Goal: Task Accomplishment & Management: Use online tool/utility

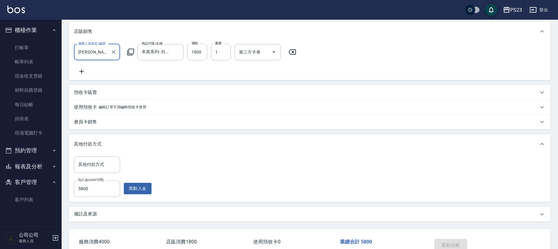
scroll to position [156, 0]
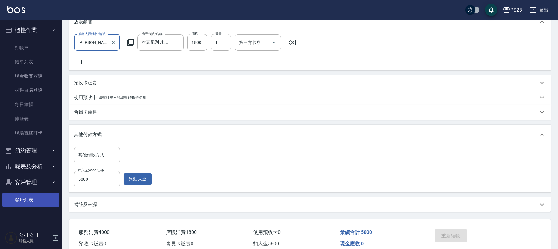
click at [21, 200] on link "客戶列表" at bounding box center [30, 200] width 57 height 14
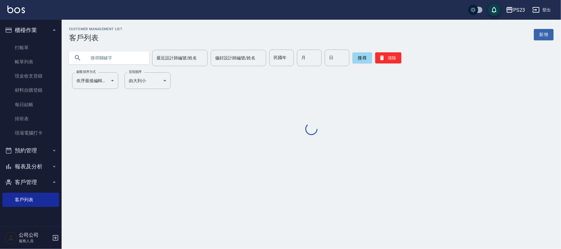
click at [123, 57] on input "text" at bounding box center [115, 58] width 58 height 17
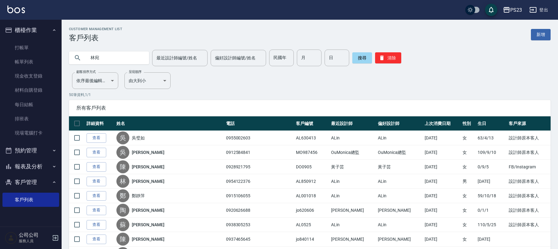
type input "林宛"
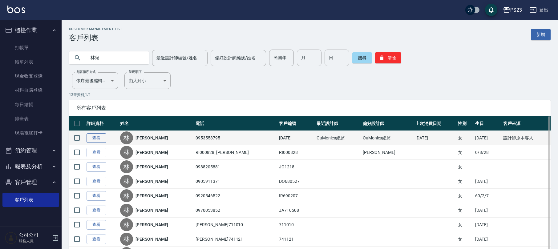
click at [89, 142] on link "查看" at bounding box center [97, 138] width 20 height 10
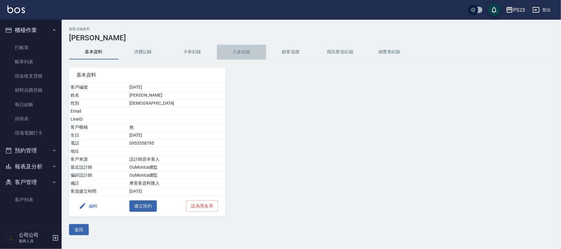
click at [242, 48] on button "入金紀錄" at bounding box center [241, 52] width 49 height 15
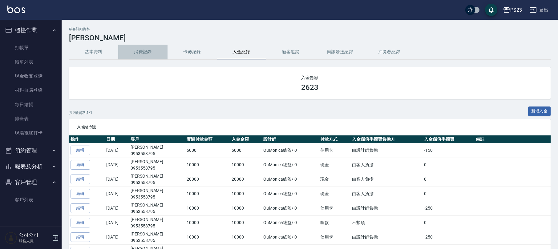
click at [135, 50] on button "消費記錄" at bounding box center [142, 52] width 49 height 15
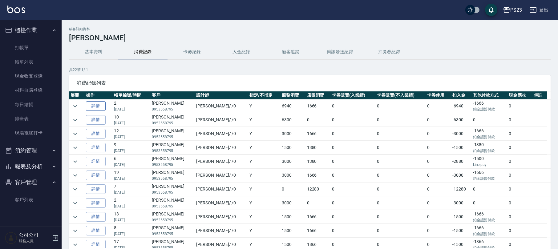
click at [99, 104] on link "詳情" at bounding box center [96, 106] width 20 height 10
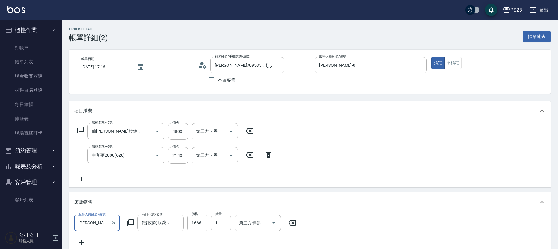
type input "[PERSON_NAME]/0953558795/[DATE]"
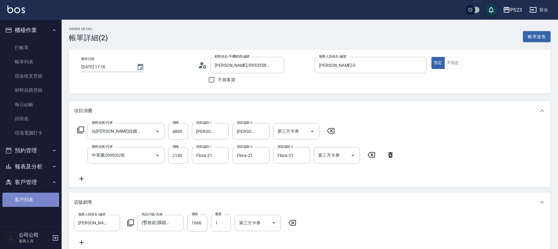
click at [34, 198] on link "客戶列表" at bounding box center [30, 200] width 57 height 14
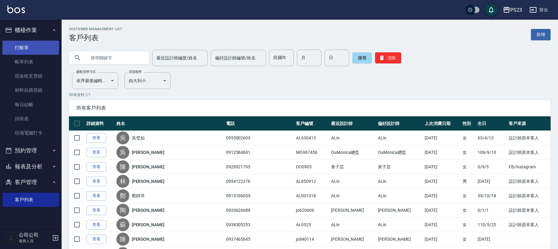
click at [31, 45] on link "打帳單" at bounding box center [30, 48] width 57 height 14
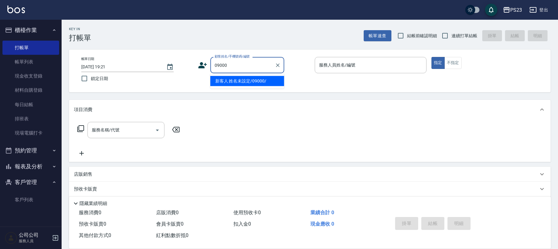
type input "新客人 姓名未設定/09000/"
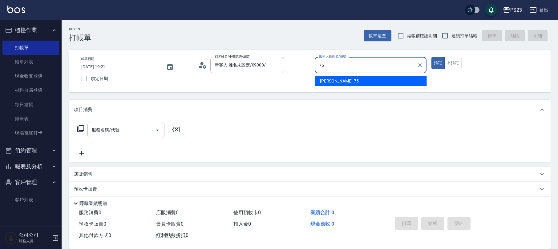
type input "Donna-75"
type button "true"
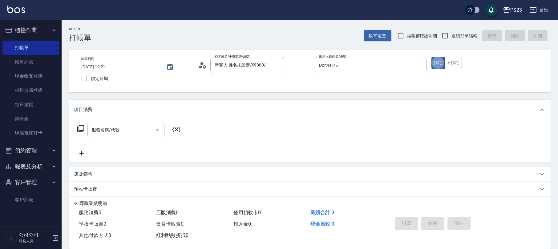
click at [456, 30] on label "連續打單結帳" at bounding box center [457, 35] width 39 height 13
click at [451, 30] on input "連續打單結帳" at bounding box center [444, 35] width 13 height 13
checkbox input "true"
click at [136, 130] on input "服務名稱/代號" at bounding box center [121, 130] width 62 height 11
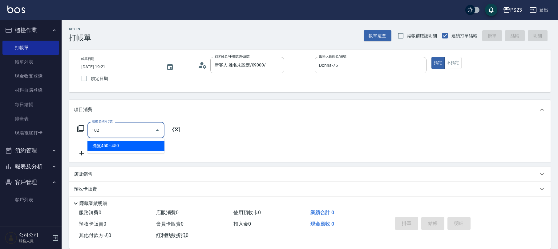
type input "洗髮450(102)"
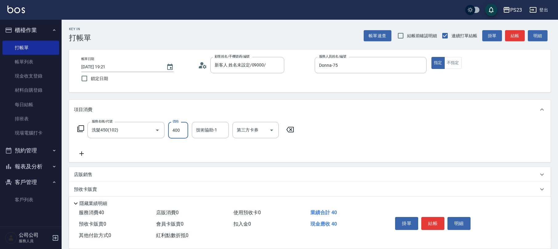
type input "400"
type input "Donna-75"
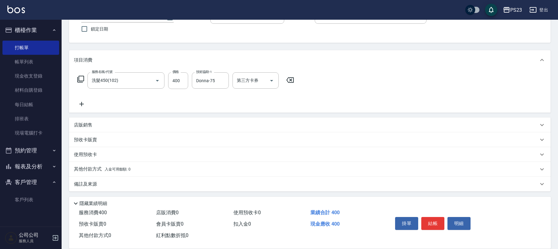
click at [107, 185] on div "備註及來源" at bounding box center [306, 184] width 464 height 6
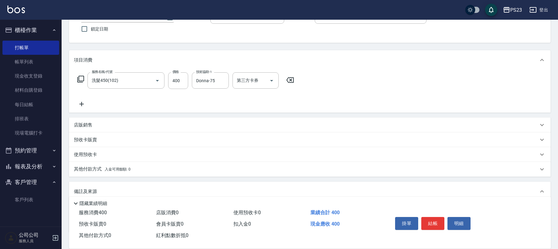
scroll to position [91, 0]
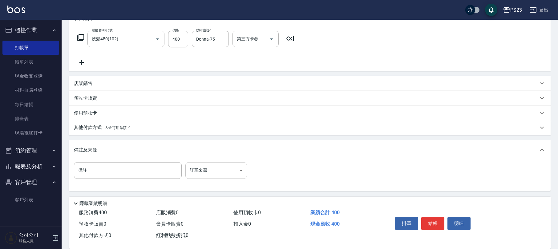
click at [222, 176] on body "PS23 登出 櫃檯作業 打帳單 帳單列表 現金收支登錄 材料自購登錄 每日結帳 排班表 現場電腦打卡 預約管理 預約管理 單日預約紀錄 單週預約紀錄 報表及…" at bounding box center [279, 79] width 558 height 340
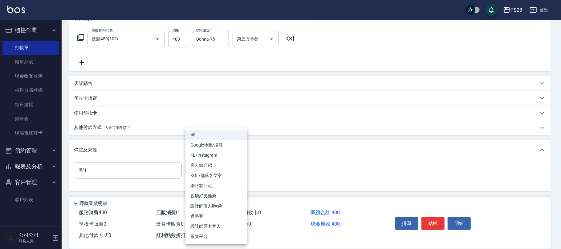
click at [211, 227] on li "設計師原本客人" at bounding box center [216, 226] width 62 height 10
type input "設計師原本客人"
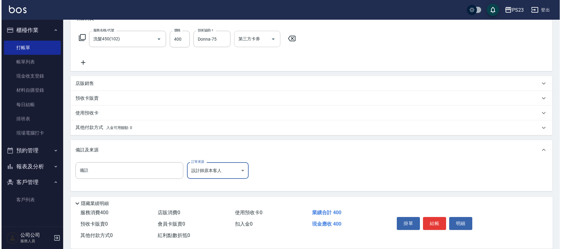
scroll to position [0, 0]
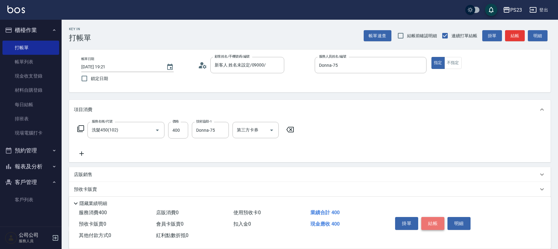
click at [439, 223] on button "結帳" at bounding box center [432, 223] width 23 height 13
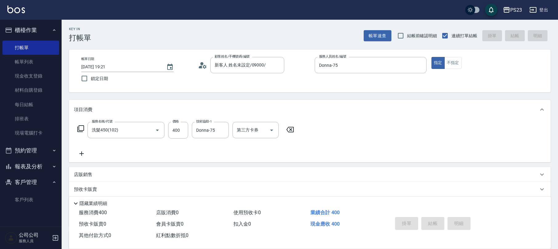
type input "[DATE] 19:29"
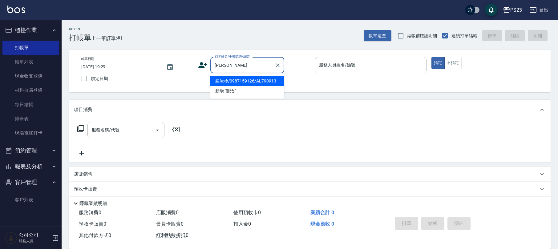
click at [238, 84] on li "嚴汝柃/0987159126/AL790913" at bounding box center [247, 81] width 74 height 10
type input "嚴汝柃/0987159126/AL790913"
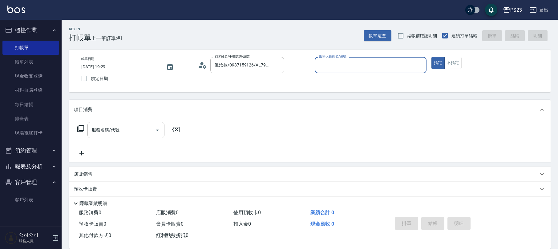
type input "ALin-8"
click at [121, 130] on input "服務名稱/代號" at bounding box center [121, 130] width 62 height 11
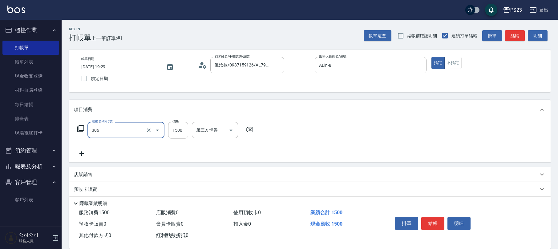
type input "指定洗+剪髮1500(306)"
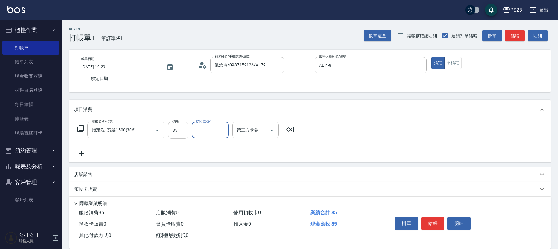
click at [177, 127] on input "85" at bounding box center [178, 130] width 20 height 17
type input "850"
type input "ALin-8"
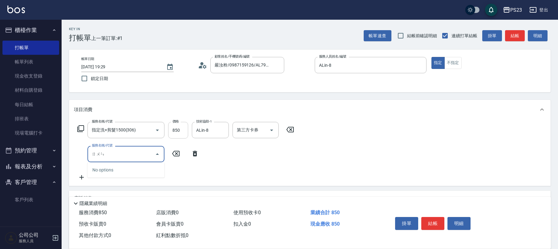
type input "潤"
type input "順"
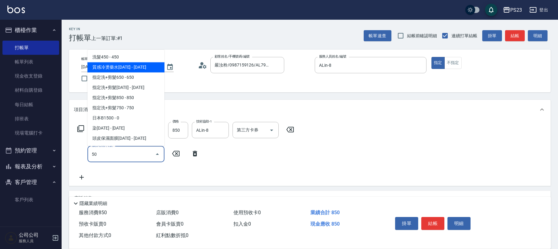
type input "質感冷燙藥水1500(217)"
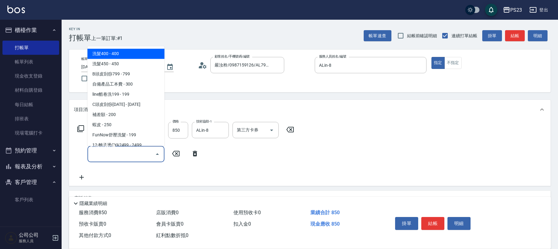
click at [133, 158] on input "服務名稱/代號" at bounding box center [121, 154] width 62 height 11
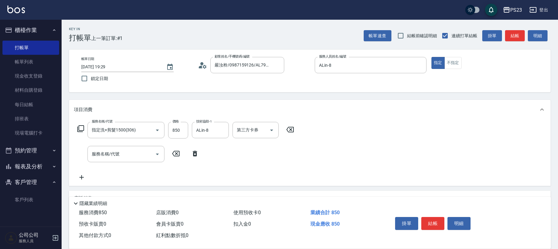
click at [80, 131] on icon at bounding box center [80, 128] width 7 height 7
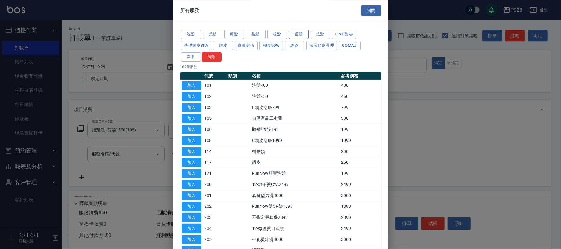
click at [300, 34] on button "護髮" at bounding box center [299, 35] width 20 height 10
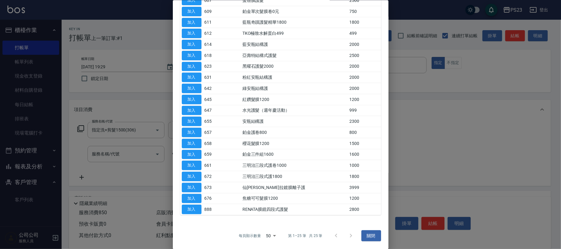
scroll to position [20, 0]
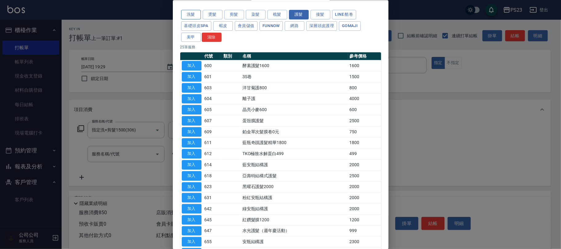
click at [194, 15] on button "洗髮" at bounding box center [191, 15] width 20 height 10
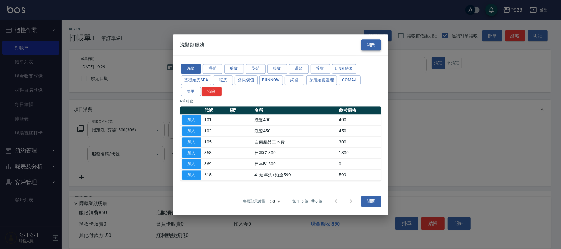
click at [373, 47] on button "關閉" at bounding box center [371, 44] width 20 height 11
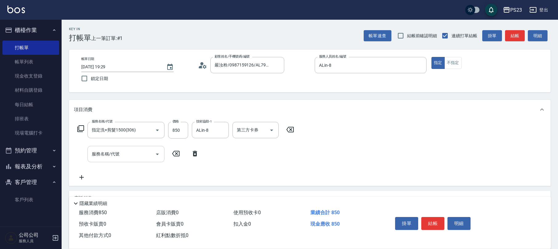
click at [138, 162] on div "服務名稱/代號" at bounding box center [125, 154] width 77 height 16
type input "潤"
type input "順"
type input "潤"
click at [174, 151] on icon at bounding box center [175, 153] width 15 height 7
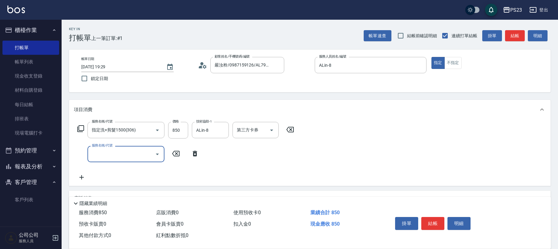
click at [79, 126] on icon at bounding box center [80, 128] width 7 height 7
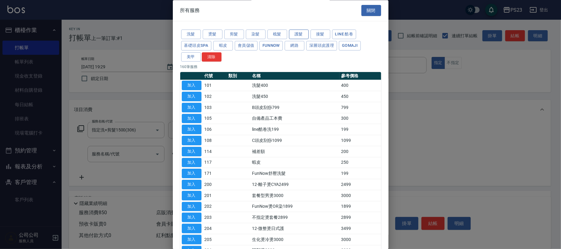
click at [295, 34] on button "護髮" at bounding box center [299, 35] width 20 height 10
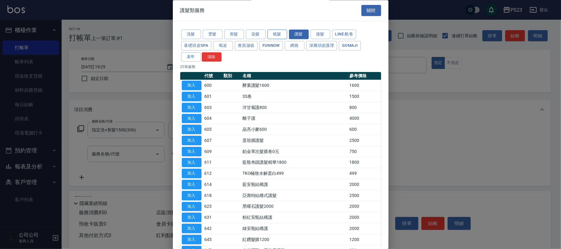
click at [278, 33] on button "梳髮" at bounding box center [277, 35] width 20 height 10
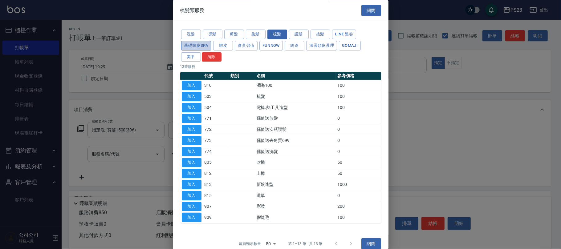
click at [196, 47] on button "基礎頭皮SPA" at bounding box center [196, 46] width 30 height 10
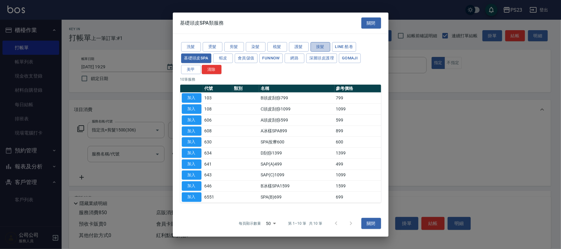
click at [325, 49] on button "接髮" at bounding box center [320, 47] width 20 height 10
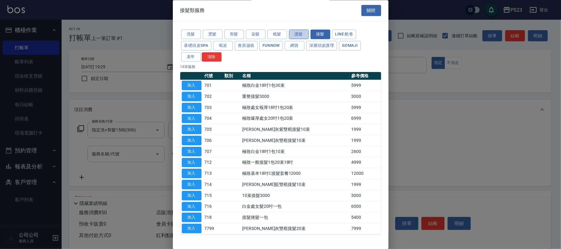
click at [300, 31] on button "護髮" at bounding box center [299, 35] width 20 height 10
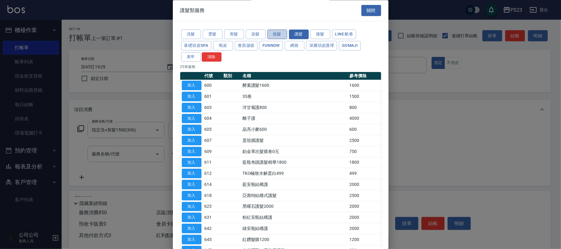
click at [279, 34] on button "梳髮" at bounding box center [277, 35] width 20 height 10
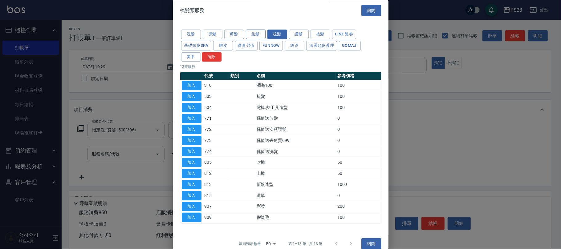
click at [255, 34] on button "染髮" at bounding box center [256, 35] width 20 height 10
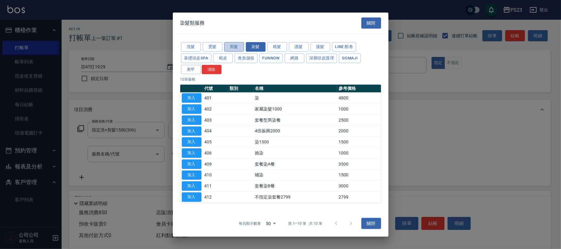
click at [232, 44] on button "剪髮" at bounding box center [234, 47] width 20 height 10
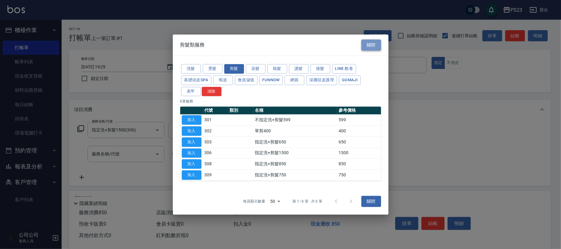
click at [371, 43] on button "關閉" at bounding box center [371, 44] width 20 height 11
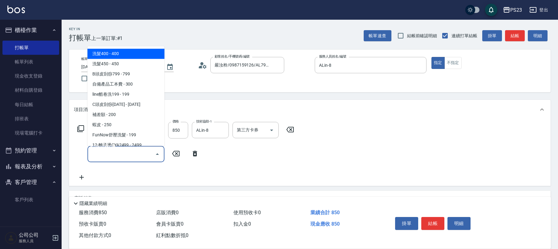
drag, startPoint x: 139, startPoint y: 153, endPoint x: 133, endPoint y: 156, distance: 6.1
click at [139, 153] on input "服務名稱/代號" at bounding box center [121, 154] width 62 height 11
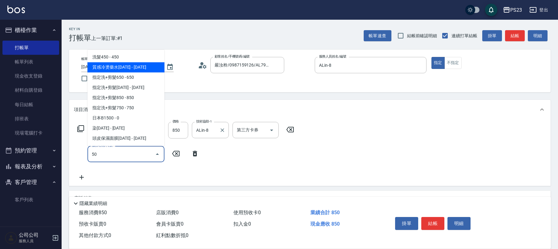
type input "5"
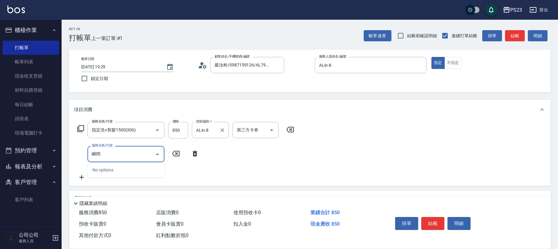
type input "瞬"
click at [243, 163] on div "服務名稱/代號 指定洗+剪髮1500(306) 服務名稱/代號 價格 850 價格 技術協助-1 ALin-8 技術協助-1 第三方卡券 第三方卡券 服務名稱…" at bounding box center [186, 151] width 224 height 59
click at [184, 124] on input "850" at bounding box center [178, 130] width 20 height 17
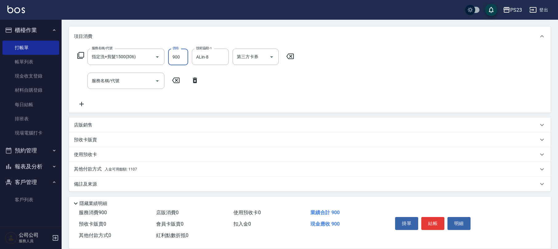
type input "900"
drag, startPoint x: 98, startPoint y: 171, endPoint x: 104, endPoint y: 171, distance: 6.5
click at [99, 171] on p "其他付款方式 入金可用餘額: 1107" at bounding box center [105, 169] width 63 height 7
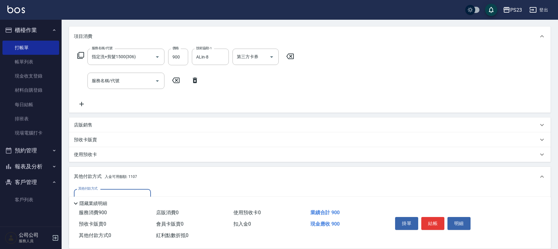
scroll to position [115, 0]
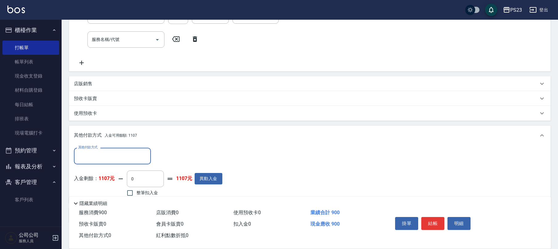
click at [105, 158] on input "其他付款方式" at bounding box center [112, 156] width 71 height 11
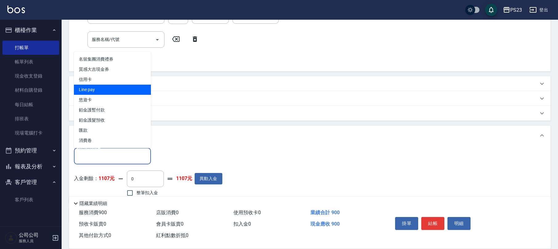
click at [103, 93] on span "Line pay" at bounding box center [112, 90] width 77 height 10
type input "Line pay"
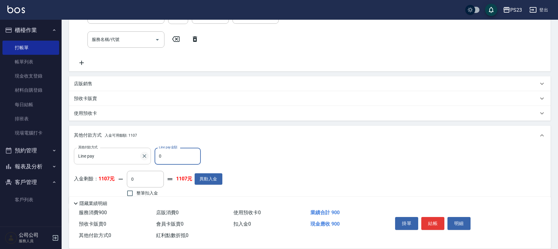
drag, startPoint x: 168, startPoint y: 157, endPoint x: 146, endPoint y: 155, distance: 21.9
click at [146, 155] on div "其他付款方式 Line pay 其他付款方式 Line pay金額 0 Line pay金額" at bounding box center [148, 156] width 148 height 17
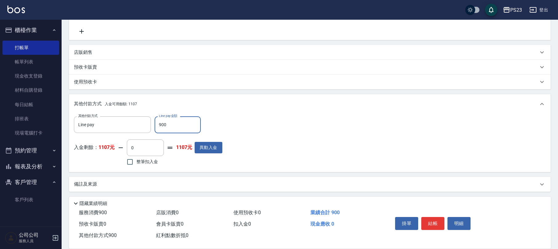
type input "900"
click at [135, 179] on div "備註及來源" at bounding box center [310, 184] width 482 height 15
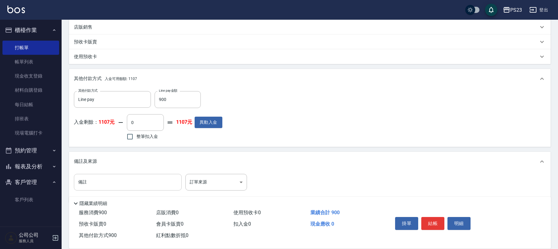
scroll to position [181, 0]
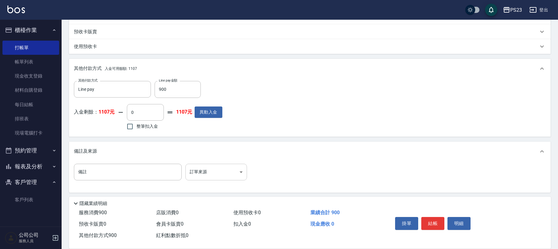
click at [204, 167] on body "PS23 登出 櫃檯作業 打帳單 帳單列表 現金收支登錄 材料自購登錄 每日結帳 排班表 現場電腦打卡 預約管理 預約管理 單日預約紀錄 單週預約紀錄 報表及…" at bounding box center [279, 35] width 558 height 432
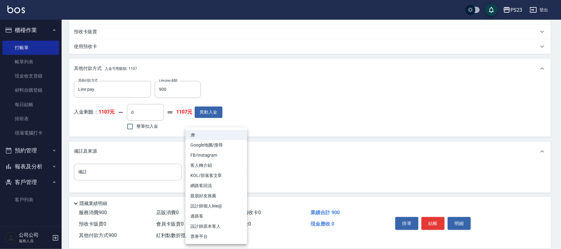
click at [212, 224] on li "設計師原本客人" at bounding box center [216, 226] width 62 height 10
type input "設計師原本客人"
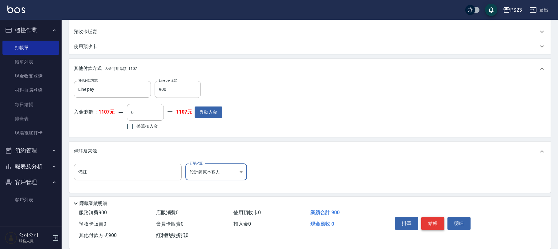
click at [433, 224] on button "結帳" at bounding box center [432, 223] width 23 height 13
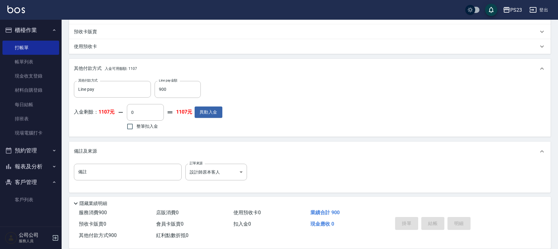
type input "[DATE] 19:33"
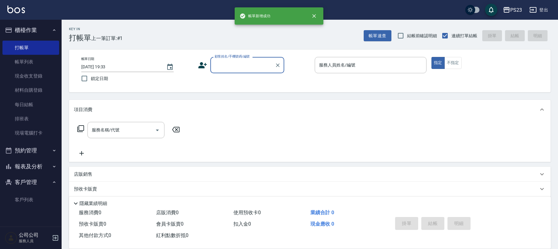
scroll to position [0, 0]
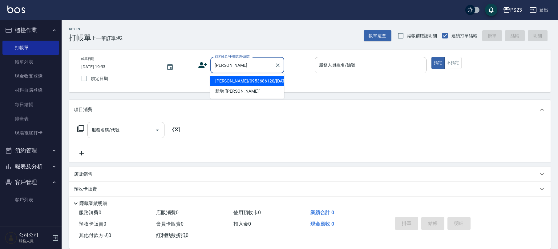
click at [249, 80] on li "[PERSON_NAME]/0953686120/[DATE]" at bounding box center [247, 81] width 74 height 10
type input "[PERSON_NAME]/0953686120/[DATE]"
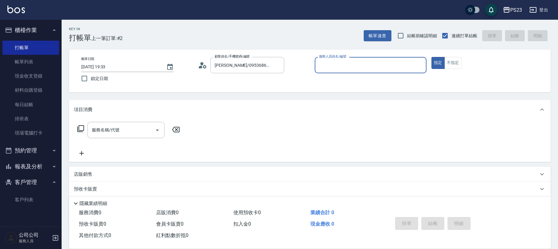
type input "SAMMI-1"
click at [136, 132] on input "服務名稱/代號" at bounding box center [121, 130] width 62 height 11
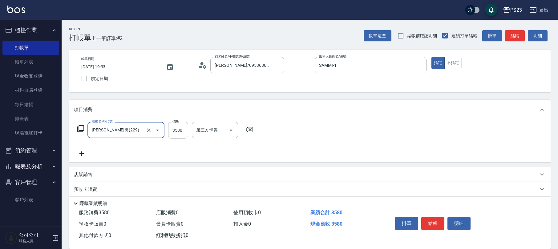
type input "[PERSON_NAME]燙(229)"
type input "2500"
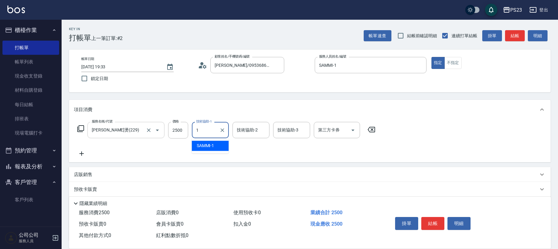
type input "SAMMI-1"
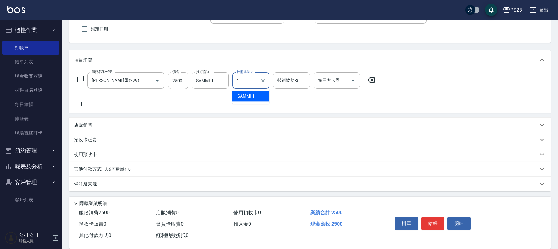
type input "SAMMI-1"
type input "ROLI-31"
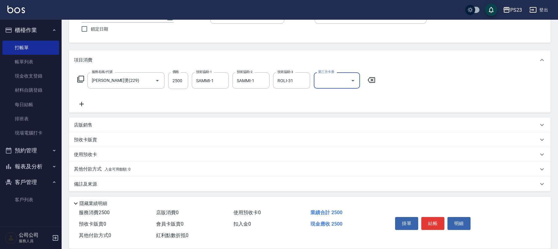
click at [103, 182] on div "備註及來源" at bounding box center [306, 184] width 464 height 6
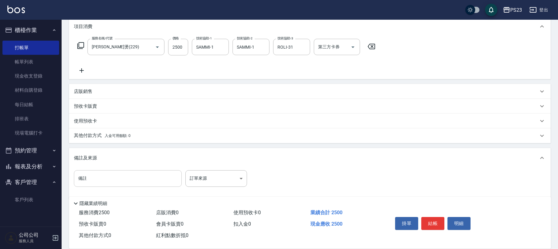
scroll to position [90, 0]
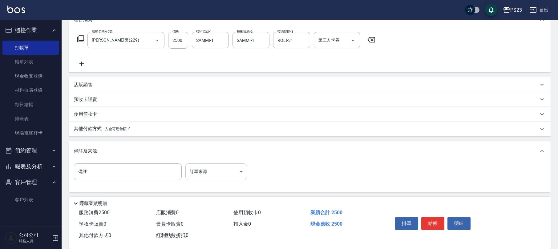
click at [202, 167] on body "PS23 登出 櫃檯作業 打帳單 帳單列表 現金收支登錄 材料自購登錄 每日結帳 排班表 現場電腦打卡 預約管理 預約管理 單日預約紀錄 單週預約紀錄 報表及…" at bounding box center [279, 80] width 558 height 340
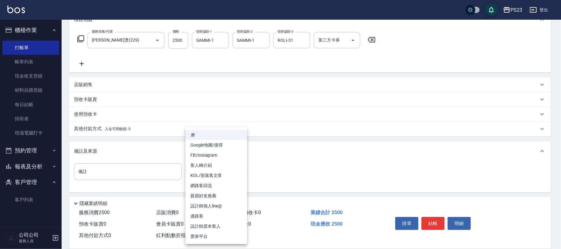
drag, startPoint x: 206, startPoint y: 226, endPoint x: 230, endPoint y: 225, distance: 24.0
click at [206, 224] on li "設計師原本客人" at bounding box center [216, 226] width 62 height 10
type input "設計師原本客人"
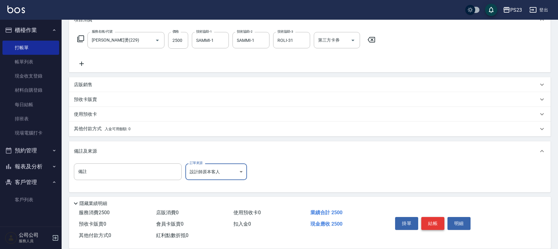
click at [430, 222] on button "結帳" at bounding box center [432, 223] width 23 height 13
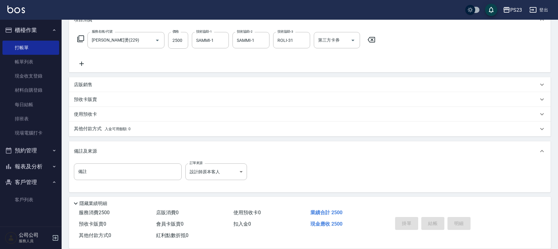
type input "[DATE] 19:34"
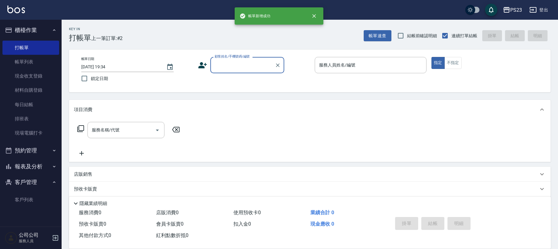
scroll to position [0, 0]
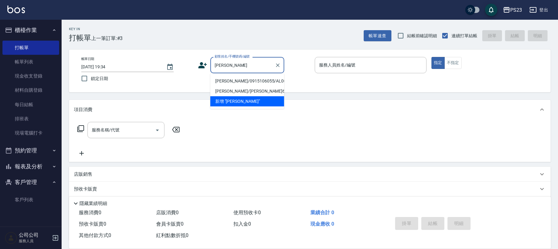
click at [249, 83] on li "[PERSON_NAME]/0915106055/AL001018" at bounding box center [247, 81] width 74 height 10
type input "[PERSON_NAME]/0915106055/AL001018"
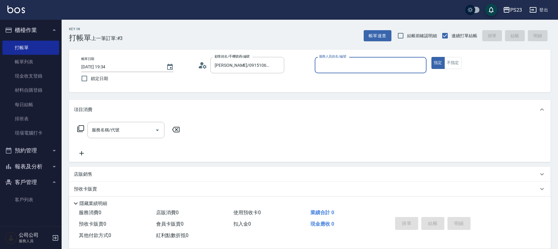
type input "ALin-8"
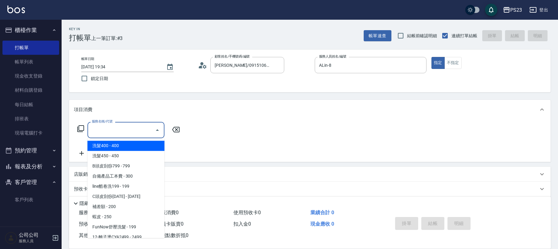
click at [125, 125] on input "服務名稱/代號" at bounding box center [121, 130] width 62 height 11
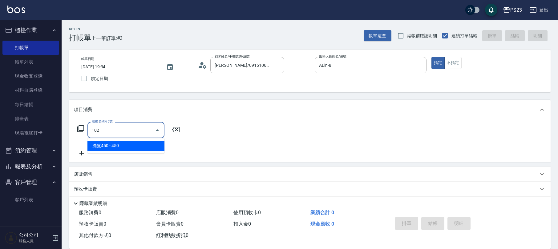
type input "洗髮450(102)"
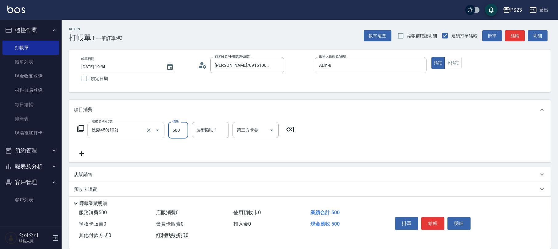
type input "500"
type input "ALin-8"
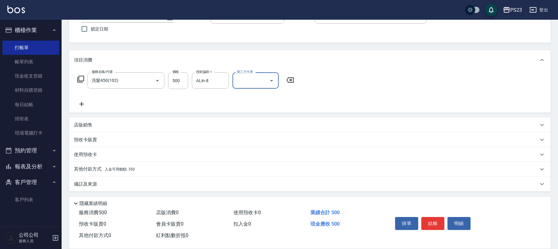
click at [98, 177] on div "備註及來源" at bounding box center [310, 184] width 482 height 15
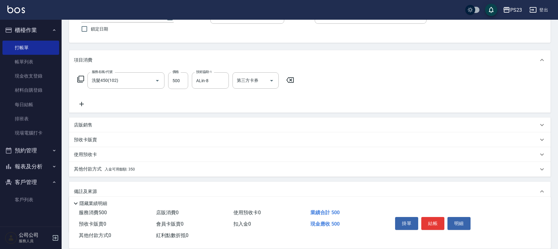
scroll to position [91, 0]
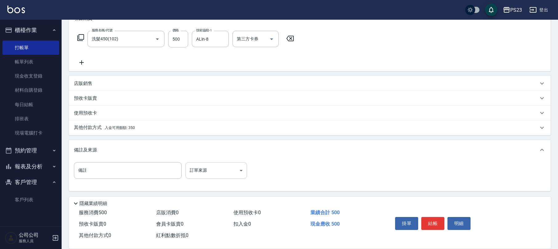
click at [210, 170] on body "PS23 登出 櫃檯作業 打帳單 帳單列表 現金收支登錄 材料自購登錄 每日結帳 排班表 現場電腦打卡 預約管理 預約管理 單日預約紀錄 單週預約紀錄 報表及…" at bounding box center [279, 79] width 558 height 340
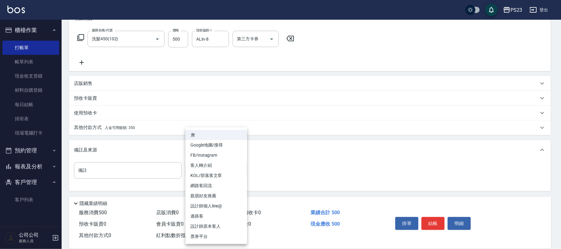
drag, startPoint x: 215, startPoint y: 225, endPoint x: 236, endPoint y: 216, distance: 23.1
click at [215, 225] on li "設計師原本客人" at bounding box center [216, 226] width 62 height 10
type input "設計師原本客人"
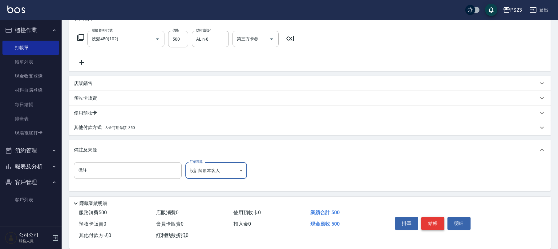
click at [432, 220] on button "結帳" at bounding box center [432, 223] width 23 height 13
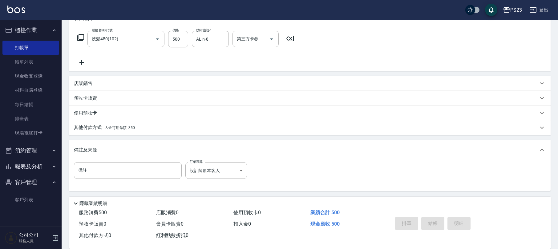
type input "[DATE] 19:35"
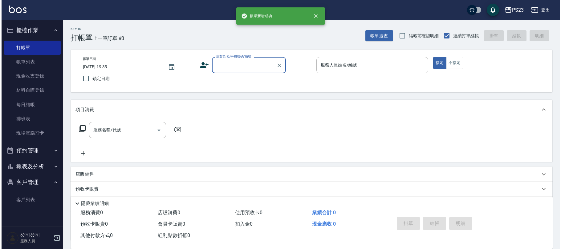
scroll to position [0, 0]
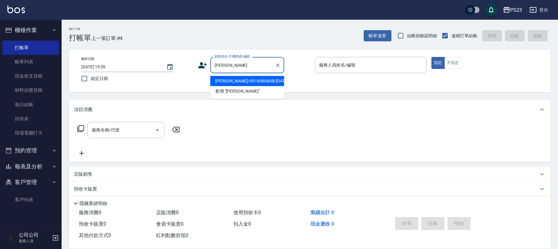
click at [247, 78] on li "[PERSON_NAME]/0916060608/[DATE]" at bounding box center [247, 81] width 74 height 10
type input "[PERSON_NAME]/0916060608/[DATE]"
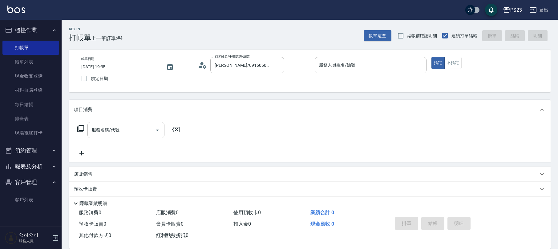
click at [200, 64] on icon at bounding box center [202, 65] width 9 height 9
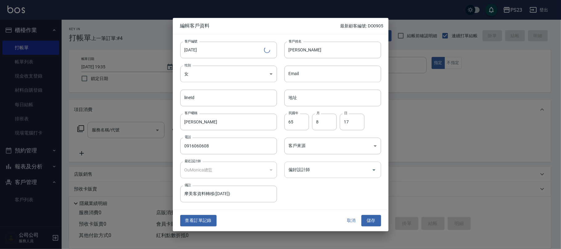
click at [319, 164] on input "偏好設計師" at bounding box center [328, 169] width 82 height 11
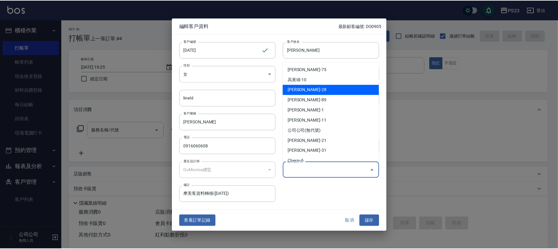
scroll to position [47, 0]
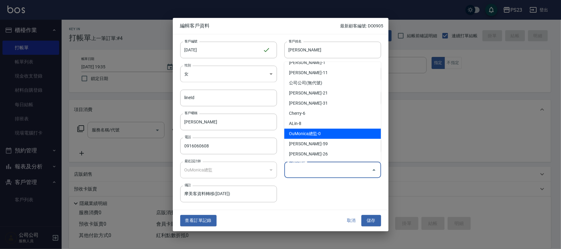
click at [323, 135] on li "OuMonica總監-0" at bounding box center [332, 134] width 97 height 10
type input "OuMonica總監"
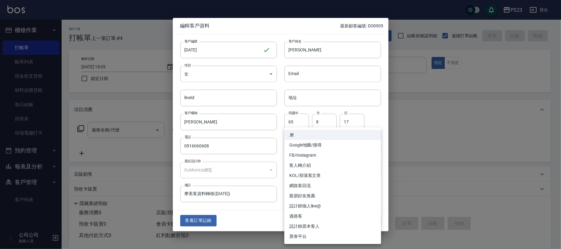
click at [309, 145] on body "PS23 登出 櫃檯作業 打帳單 帳單列表 現金收支登錄 材料自購登錄 每日結帳 排班表 現場電腦打卡 預約管理 預約管理 單日預約紀錄 單週預約紀錄 報表及…" at bounding box center [280, 149] width 561 height 299
click at [312, 227] on li "設計師原本客人" at bounding box center [332, 226] width 97 height 10
type input "設計師原本客人"
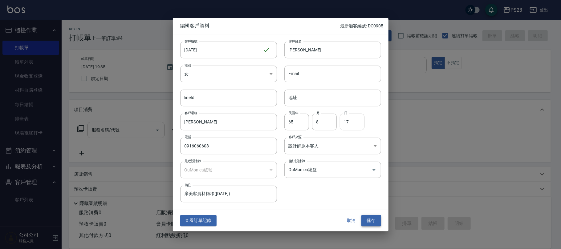
click at [369, 219] on button "儲存" at bounding box center [371, 220] width 20 height 11
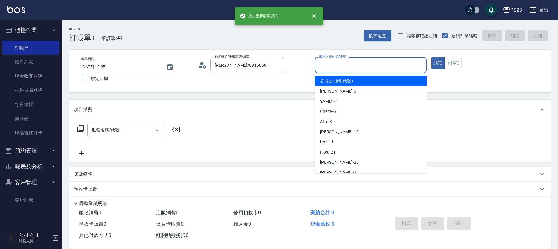
click at [373, 62] on input "服務人員姓名/編號" at bounding box center [370, 65] width 106 height 11
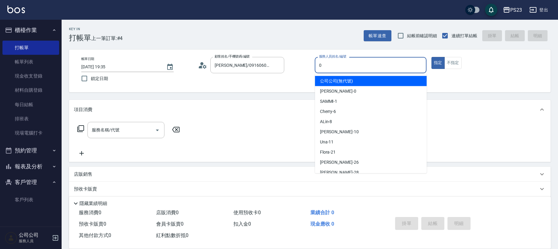
type input "[PERSON_NAME]-0"
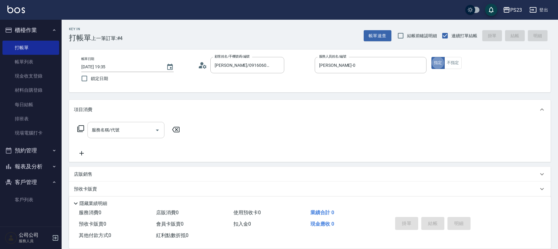
click at [118, 131] on input "服務名稱/代號" at bounding box center [121, 130] width 62 height 11
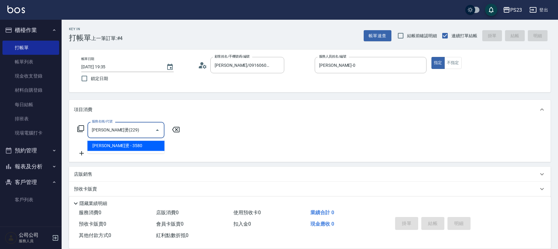
type input "[PERSON_NAME]燙(229)"
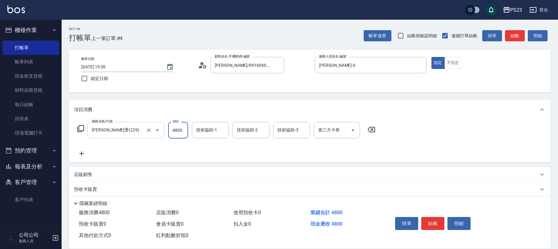
type input "4800"
type input "[PERSON_NAME]-0"
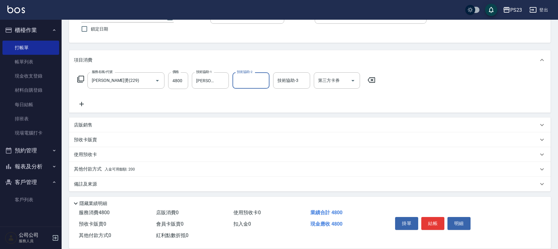
click at [93, 182] on p "備註及來源" at bounding box center [85, 184] width 23 height 6
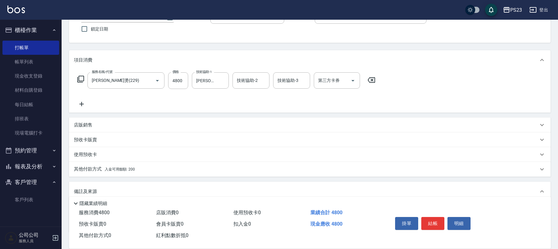
scroll to position [91, 0]
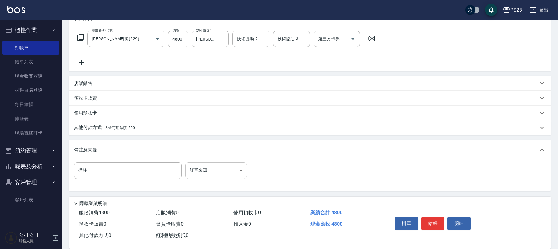
click at [211, 169] on body "PS23 登出 櫃檯作業 打帳單 帳單列表 現金收支登錄 材料自購登錄 每日結帳 排班表 現場電腦打卡 預約管理 預約管理 單日預約紀錄 單週預約紀錄 報表及…" at bounding box center [279, 79] width 558 height 340
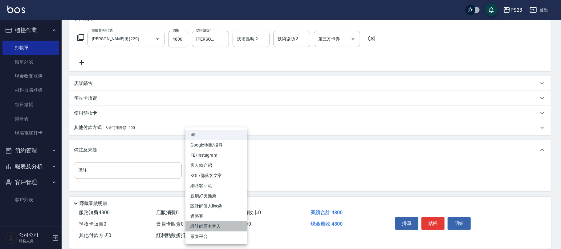
click at [206, 227] on li "設計師原本客人" at bounding box center [216, 226] width 62 height 10
type input "設計師原本客人"
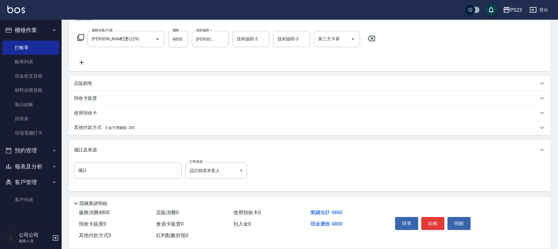
click at [114, 131] on p "其他付款方式 入金可用餘額: 200" at bounding box center [104, 127] width 61 height 7
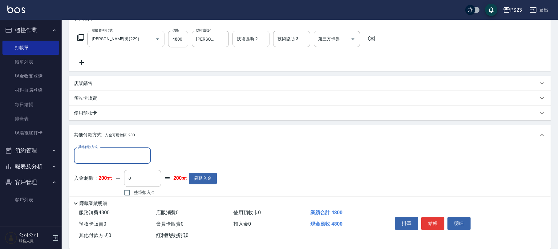
scroll to position [132, 0]
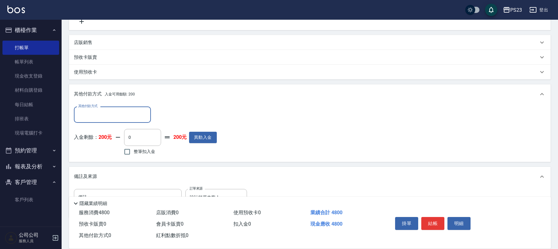
click at [121, 119] on input "其他付款方式" at bounding box center [112, 114] width 71 height 11
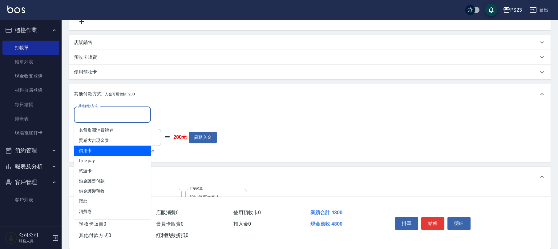
click at [103, 152] on span "信用卡" at bounding box center [112, 151] width 77 height 10
type input "信用卡"
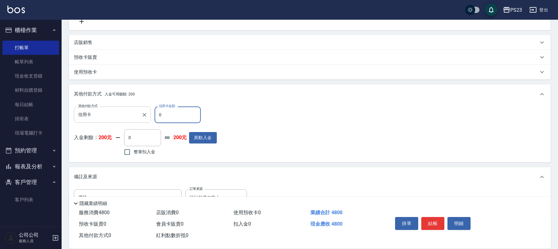
drag, startPoint x: 139, startPoint y: 116, endPoint x: 135, endPoint y: 115, distance: 3.2
click at [138, 115] on div "其他付款方式 信用卡 其他付款方式 信用卡金額 0 信用卡金額" at bounding box center [145, 115] width 143 height 17
type input "4800"
click at [430, 218] on button "結帳" at bounding box center [432, 223] width 23 height 13
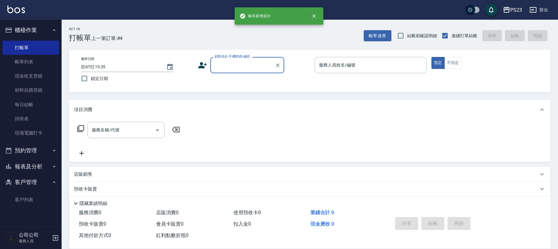
scroll to position [0, 0]
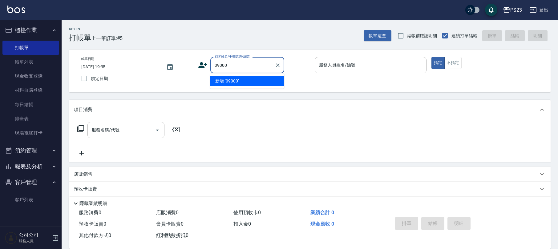
type input "09000"
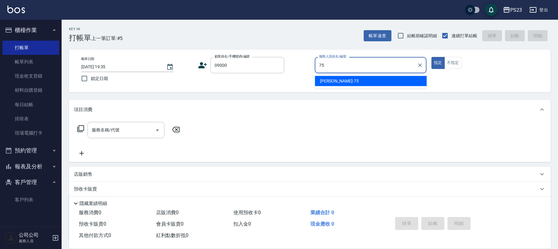
type input "Donna-75"
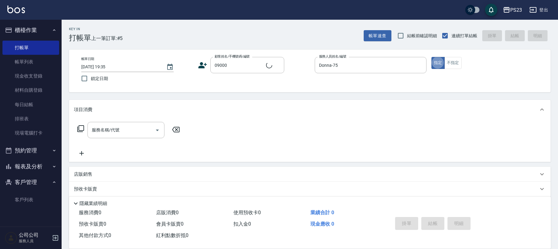
type input "新客人 姓名未設定/09000/"
click at [449, 67] on button "不指定" at bounding box center [452, 63] width 17 height 12
click at [114, 129] on div "服務名稱/代號 服務名稱/代號" at bounding box center [125, 130] width 77 height 16
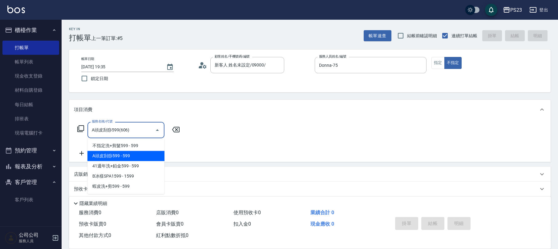
type input "A頭皮刮痧599(606)"
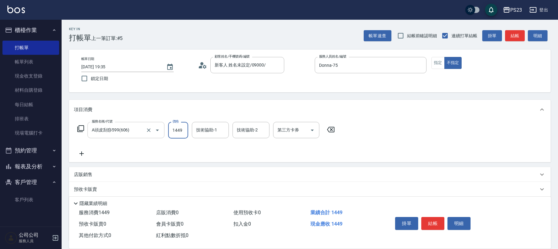
type input "1449"
type input "Donna-75"
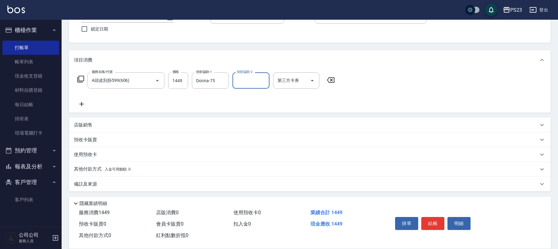
drag, startPoint x: 90, startPoint y: 189, endPoint x: 96, endPoint y: 188, distance: 5.9
click at [93, 189] on div "備註及來源" at bounding box center [310, 184] width 482 height 15
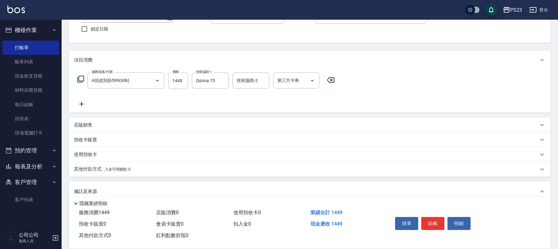
scroll to position [91, 0]
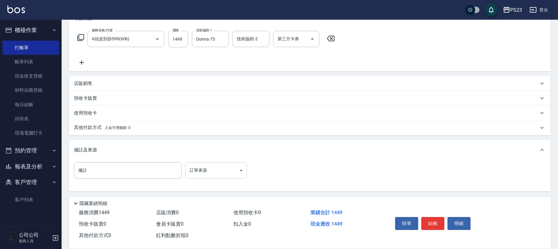
click at [198, 170] on body "PS23 登出 櫃檯作業 打帳單 帳單列表 現金收支登錄 材料自購登錄 每日結帳 排班表 現場電腦打卡 預約管理 預約管理 單日預約紀錄 單週預約紀錄 報表及…" at bounding box center [279, 79] width 558 height 340
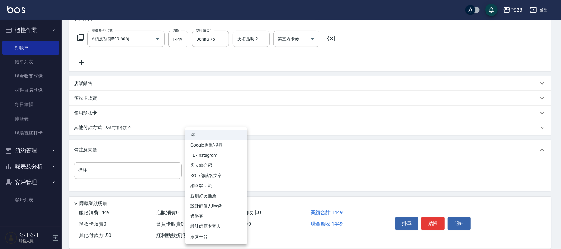
click at [207, 224] on li "設計師原本客人" at bounding box center [216, 226] width 62 height 10
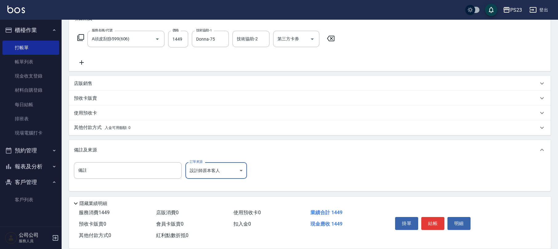
click at [187, 163] on div "備註 備註 訂單來源 設計師原本客人 設計師原本客人 訂單來源" at bounding box center [310, 175] width 482 height 31
click at [196, 170] on body "PS23 登出 櫃檯作業 打帳單 帳單列表 現金收支登錄 材料自購登錄 每日結帳 排班表 現場電腦打卡 預約管理 預約管理 單日預約紀錄 單週預約紀錄 報表及…" at bounding box center [279, 79] width 558 height 340
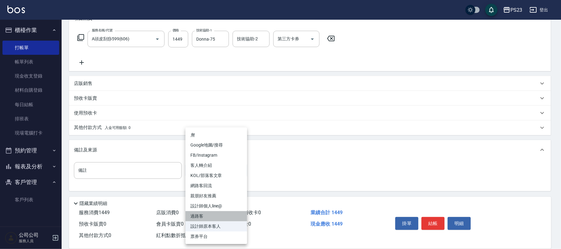
click at [201, 212] on li "過路客" at bounding box center [216, 216] width 62 height 10
type input "過路客"
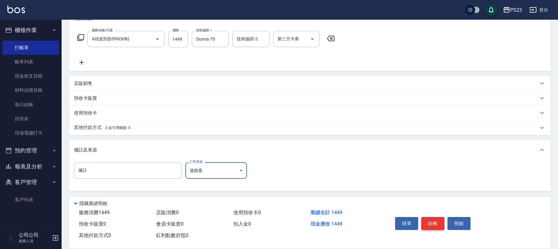
click at [433, 222] on button "結帳" at bounding box center [432, 223] width 23 height 13
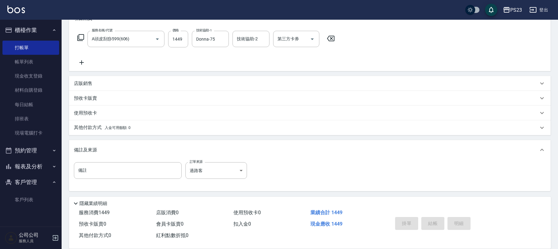
type input "[DATE] 19:36"
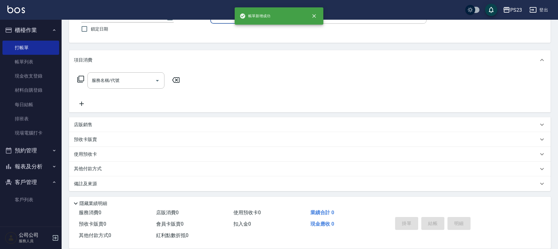
scroll to position [0, 0]
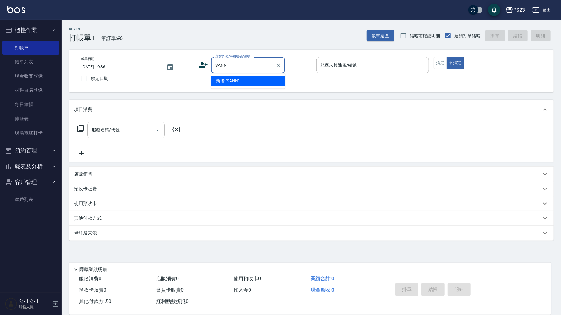
type input "SANN"
click at [414, 129] on div "服務名稱/代號 服務名稱/代號" at bounding box center [311, 140] width 484 height 42
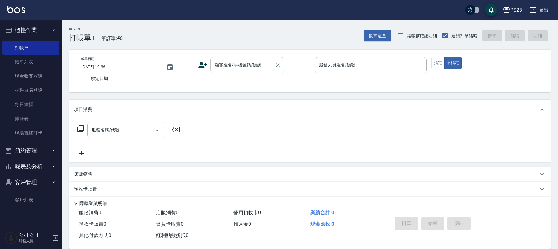
drag, startPoint x: 250, startPoint y: 70, endPoint x: 242, endPoint y: 70, distance: 8.6
click at [253, 70] on input "顧客姓名/手機號碼/編號" at bounding box center [242, 65] width 59 height 11
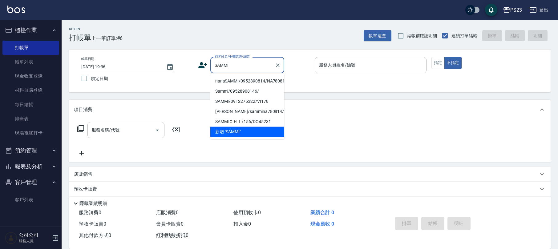
click at [231, 79] on li "nanaSAMMI/0952890814/NA780814" at bounding box center [247, 81] width 74 height 10
type input "nanaSAMMI/0952890814/NA780814"
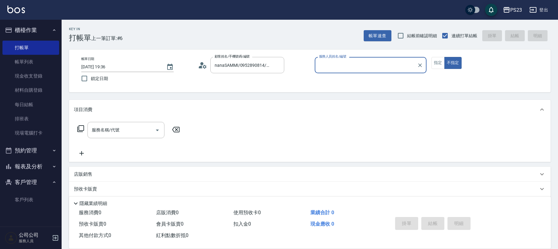
type input "Nanako-59"
click at [446, 65] on button "不指定" at bounding box center [452, 63] width 17 height 12
click at [438, 62] on button "指定" at bounding box center [437, 63] width 13 height 12
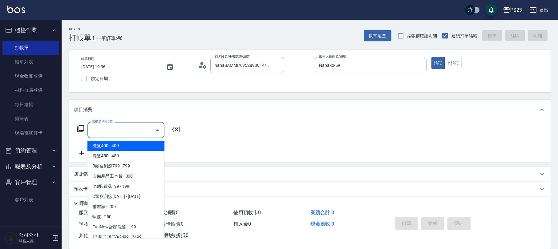
click at [111, 126] on div "服務名稱/代號 服務名稱/代號" at bounding box center [125, 130] width 77 height 16
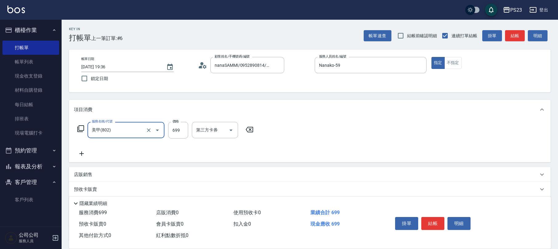
type input "美甲(802)"
type input "700"
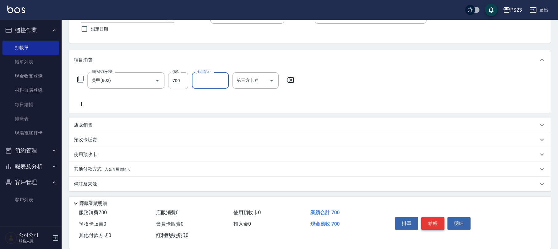
click at [438, 224] on button "結帳" at bounding box center [432, 223] width 23 height 13
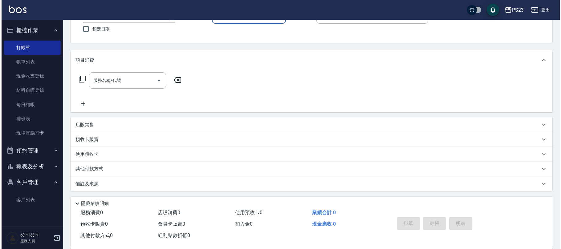
scroll to position [0, 0]
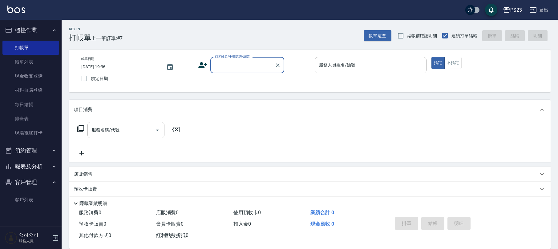
click at [197, 57] on div "帳單日期 [DATE] 19:36 鎖定日期 顧客姓名/手機號碼/編號 顧客姓名/手機號碼/編號 服務人員姓名/編號 服務人員姓名/編號 指定 不指定" at bounding box center [309, 71] width 467 height 28
click at [199, 64] on icon at bounding box center [202, 65] width 9 height 9
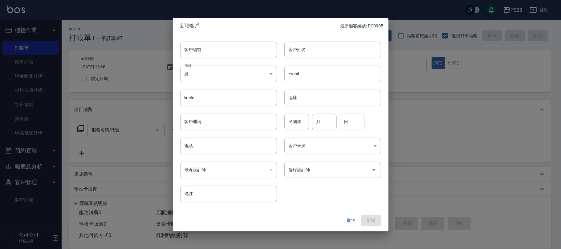
click at [206, 41] on div "客戶編號 客戶編號" at bounding box center [225, 46] width 104 height 24
click at [203, 48] on input "客戶編號" at bounding box center [228, 50] width 97 height 17
click at [191, 48] on input "ALMAGGIE" at bounding box center [221, 50] width 83 height 17
type input "AL-MAGGIE"
drag, startPoint x: 322, startPoint y: 47, endPoint x: 321, endPoint y: 50, distance: 3.1
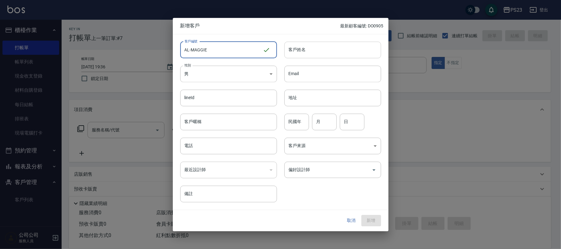
click at [322, 48] on input "客戶姓名" at bounding box center [332, 50] width 97 height 17
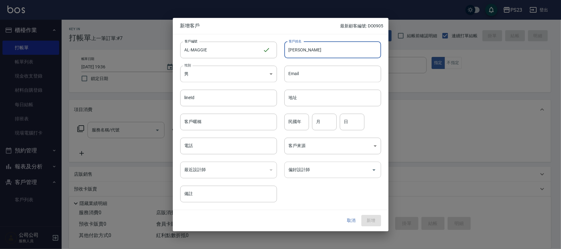
type input "[PERSON_NAME]"
click at [332, 167] on input "偏好設計師" at bounding box center [328, 169] width 82 height 11
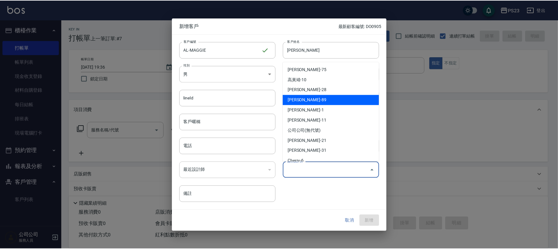
scroll to position [47, 0]
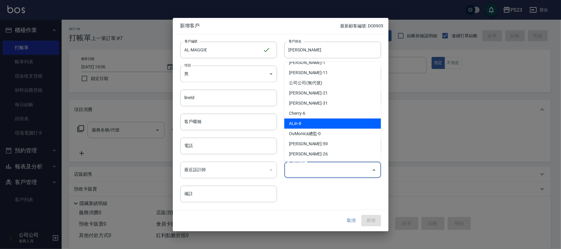
click at [313, 125] on li "ALin-8" at bounding box center [332, 124] width 97 height 10
type input "ALin"
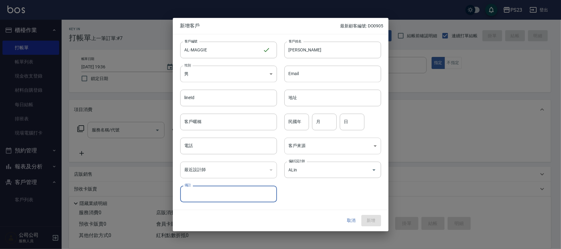
click at [301, 148] on body "PS23 登出 櫃檯作業 打帳單 帳單列表 現金收支登錄 材料自購登錄 每日結帳 排班表 現場電腦打卡 預約管理 預約管理 單日預約紀錄 單週預約紀錄 報表及…" at bounding box center [280, 149] width 561 height 299
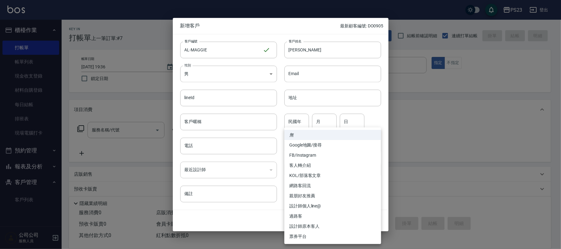
click at [304, 197] on li "親朋好友推薦" at bounding box center [332, 196] width 97 height 10
type input "親朋好友推薦"
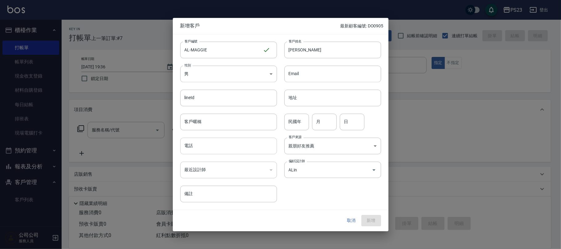
drag, startPoint x: 236, startPoint y: 143, endPoint x: 221, endPoint y: 137, distance: 15.9
click at [236, 143] on input "電話" at bounding box center [228, 146] width 97 height 17
type input "0"
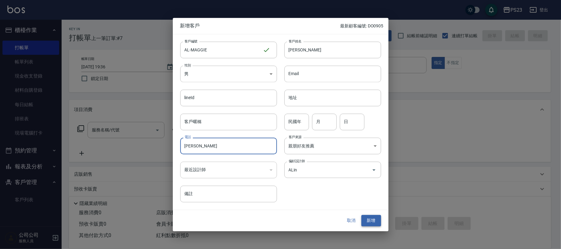
type input "[PERSON_NAME]"
click at [369, 222] on button "新增" at bounding box center [371, 220] width 20 height 11
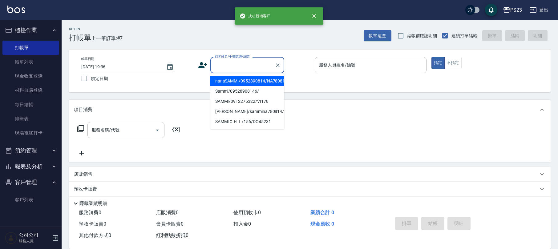
drag, startPoint x: 239, startPoint y: 67, endPoint x: 233, endPoint y: 61, distance: 8.9
click at [239, 67] on input "顧客姓名/手機號碼/編號" at bounding box center [242, 65] width 59 height 11
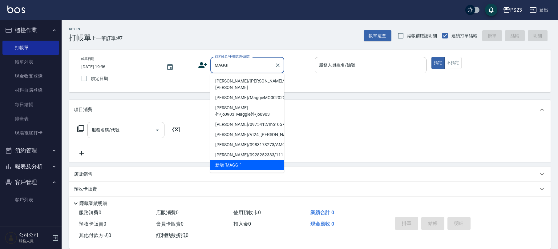
click at [234, 84] on li "[PERSON_NAME]/[PERSON_NAME]/AL-[PERSON_NAME]" at bounding box center [247, 84] width 74 height 17
type input "[PERSON_NAME]/[PERSON_NAME]/AL-[PERSON_NAME]"
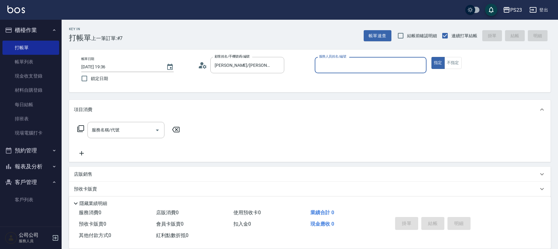
type input "ALin-8"
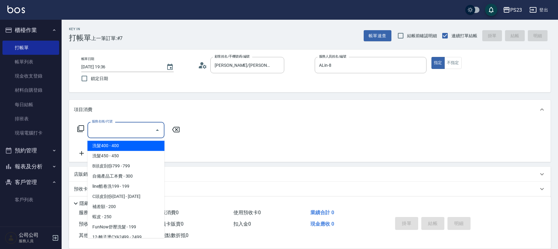
drag, startPoint x: 115, startPoint y: 131, endPoint x: 108, endPoint y: 105, distance: 26.8
click at [115, 131] on input "服務名稱/代號" at bounding box center [121, 130] width 62 height 11
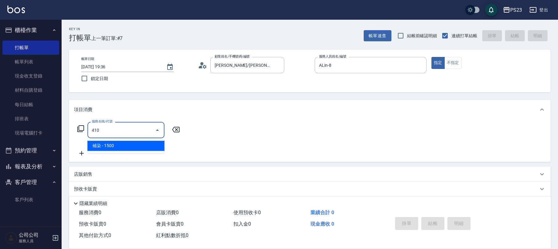
type input "補染(410)"
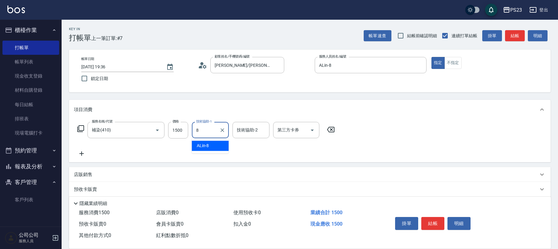
type input "ALin-8"
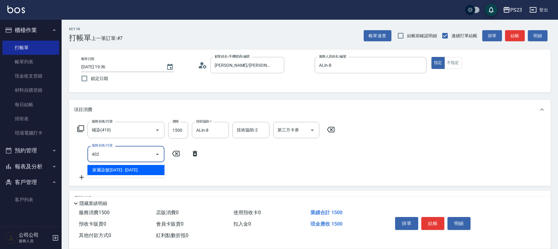
type input "家屬染髮1000(402)"
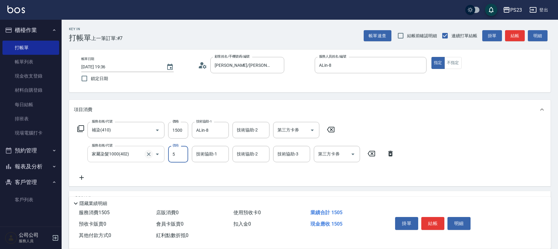
click at [149, 152] on icon "Clear" at bounding box center [149, 154] width 6 height 6
type input "5"
type input "家屬染髮1000(402)"
click at [150, 153] on icon "Clear" at bounding box center [149, 154] width 6 height 6
type input "洗髮450(102)"
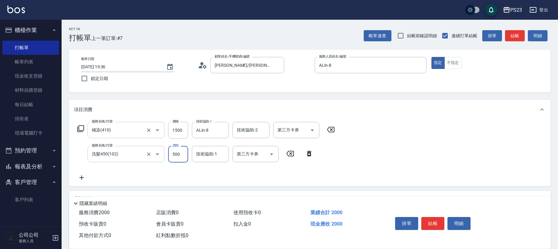
type input "500"
type input "ALin-8"
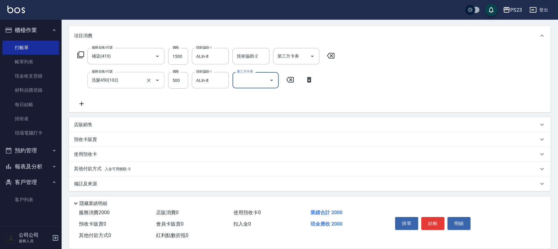
click at [126, 178] on div "備註及來源 備註 備註 訂單來源 ​ 訂單來源" at bounding box center [310, 183] width 482 height 15
click at [121, 186] on div "備註及來源" at bounding box center [306, 184] width 464 height 6
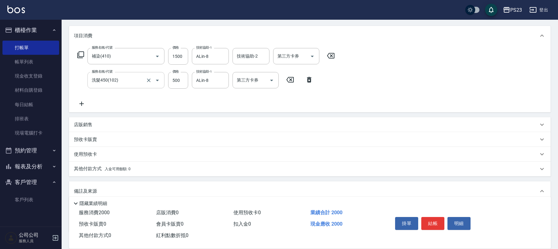
scroll to position [115, 0]
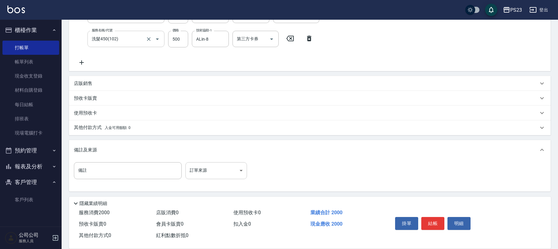
click at [217, 177] on body "PS23 登出 櫃檯作業 打帳單 帳單列表 現金收支登錄 材料自購登錄 每日結帳 排班表 現場電腦打卡 預約管理 預約管理 單日預約紀錄 單週預約紀錄 報表及…" at bounding box center [279, 67] width 558 height 365
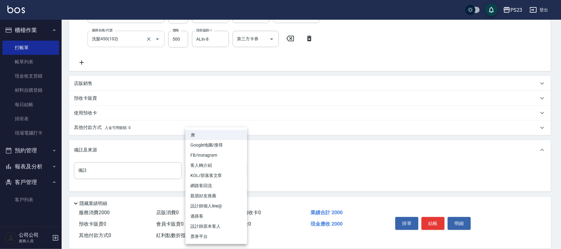
click at [215, 194] on li "親朋好友推薦" at bounding box center [216, 196] width 62 height 10
type input "親朋好友推薦"
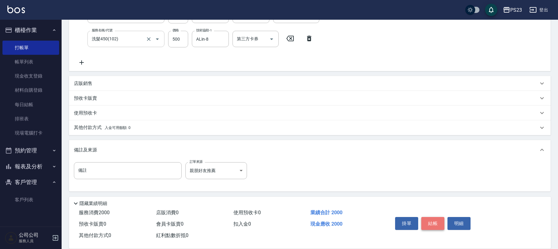
click at [433, 218] on button "結帳" at bounding box center [432, 223] width 23 height 13
type input "[DATE] 19:38"
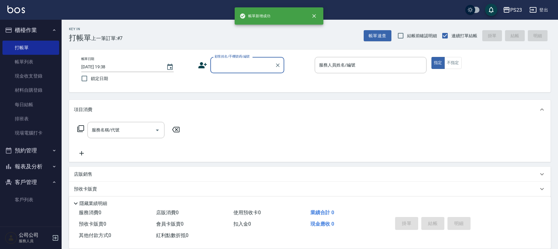
scroll to position [0, 0]
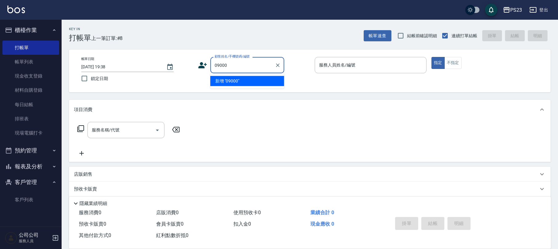
type input "09000"
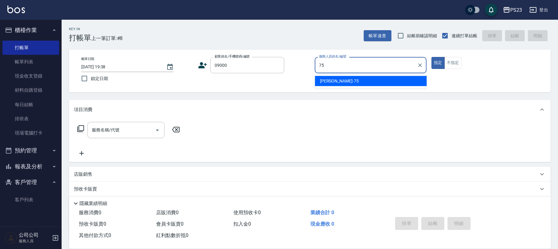
type input "Donna-75"
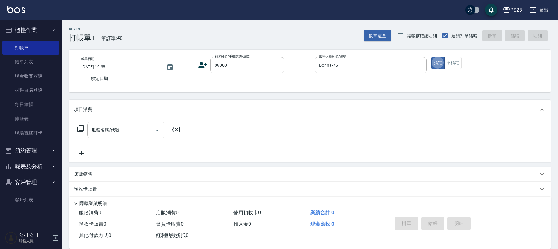
type input "新客人 姓名未設定/09000/"
click at [118, 127] on div "服務名稱/代號 服務名稱/代號" at bounding box center [125, 130] width 77 height 16
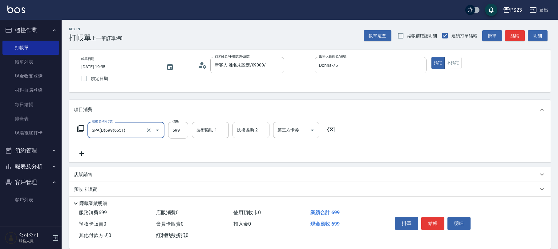
type input "SPA(B)699(6551)"
type input "1049"
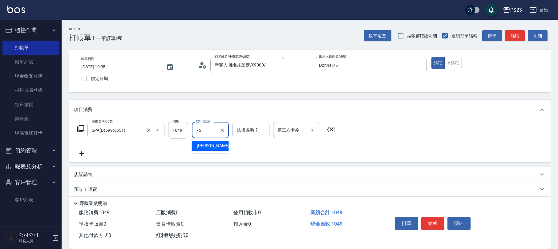
type input "Donna-75"
click at [456, 63] on button "不指定" at bounding box center [452, 63] width 17 height 12
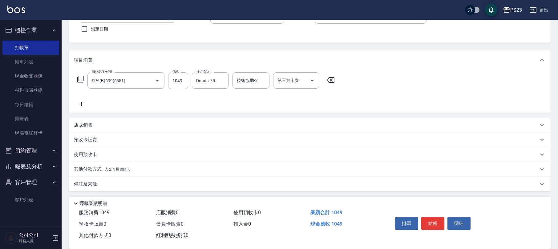
click at [122, 181] on div "備註及來源" at bounding box center [306, 184] width 464 height 6
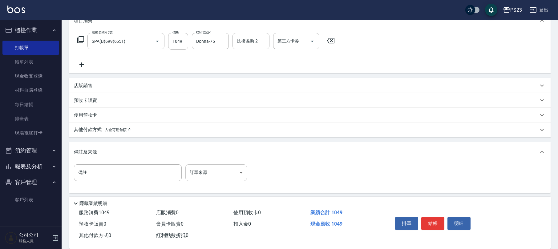
scroll to position [91, 0]
click at [222, 173] on body "PS23 登出 櫃檯作業 打帳單 帳單列表 現金收支登錄 材料自購登錄 每日結帳 排班表 現場電腦打卡 預約管理 預約管理 單日預約紀錄 單週預約紀錄 報表及…" at bounding box center [279, 79] width 558 height 340
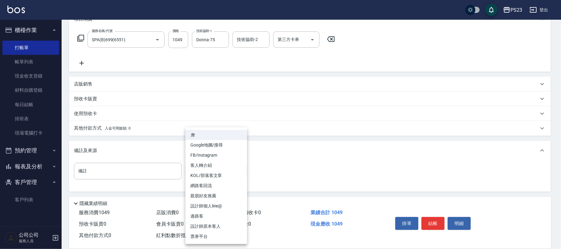
drag, startPoint x: 198, startPoint y: 216, endPoint x: 202, endPoint y: 212, distance: 6.1
click at [199, 216] on li "過路客" at bounding box center [216, 216] width 62 height 10
type input "過路客"
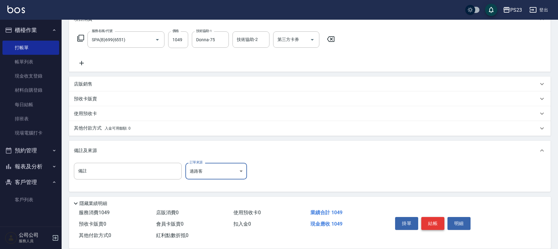
click at [436, 222] on button "結帳" at bounding box center [432, 223] width 23 height 13
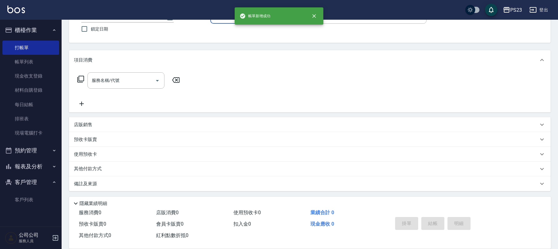
scroll to position [0, 0]
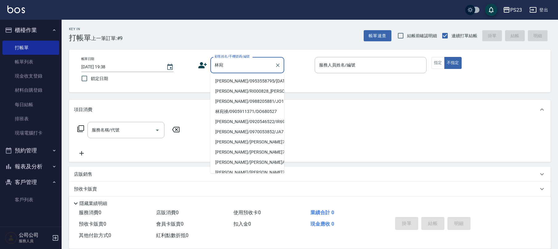
click at [251, 83] on li "[PERSON_NAME]/0953558795/[DATE]" at bounding box center [247, 81] width 74 height 10
type input "[PERSON_NAME]/0953558795/[DATE]"
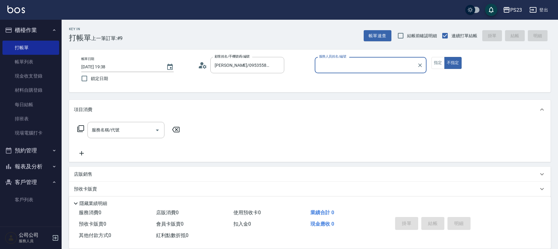
type input "[PERSON_NAME]-0"
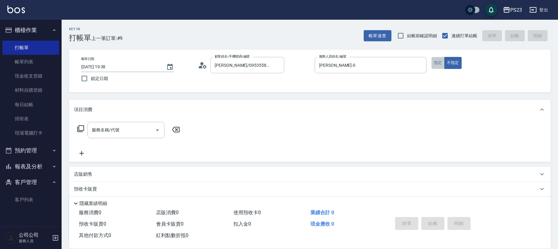
click at [438, 63] on button "指定" at bounding box center [437, 63] width 13 height 12
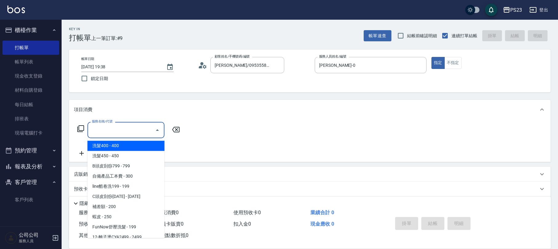
click at [117, 125] on input "服務名稱/代號" at bounding box center [121, 130] width 62 height 11
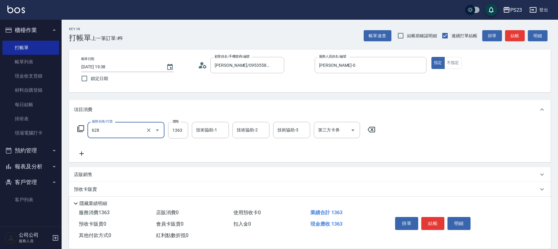
type input "中草藥2000(628)"
type input "2180"
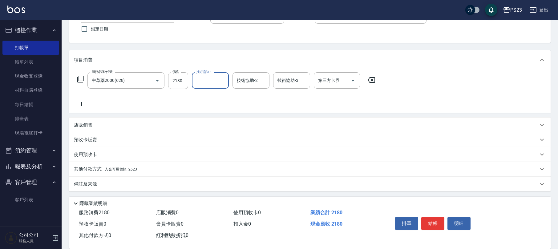
click at [93, 126] on div "店販銷售" at bounding box center [306, 125] width 464 height 6
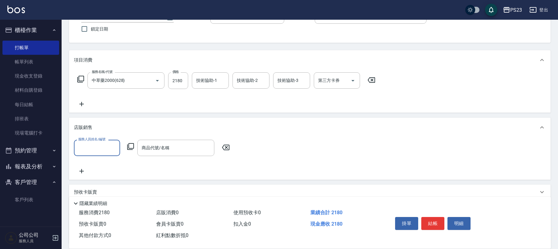
scroll to position [0, 0]
type input "摩"
type input "[PERSON_NAME]-0"
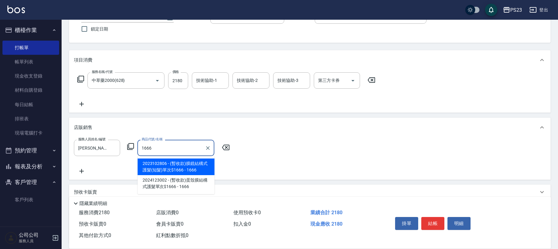
type input "(暫收款)膜鏡結構式護髮(短髮)單次$1666"
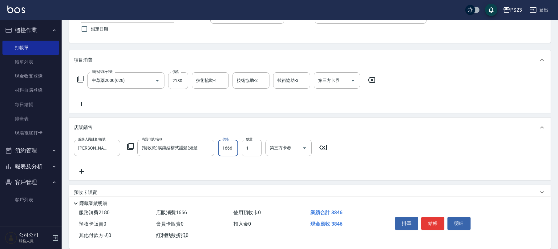
scroll to position [103, 0]
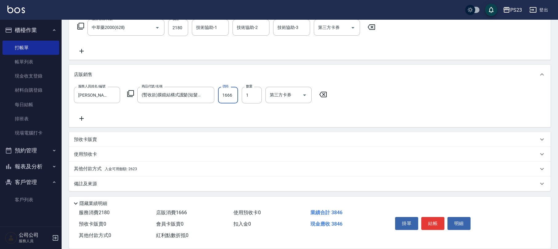
click at [104, 181] on div "備註及來源" at bounding box center [306, 184] width 464 height 6
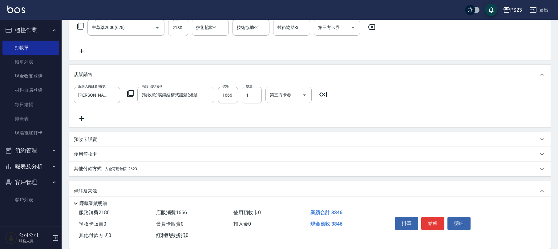
scroll to position [143, 0]
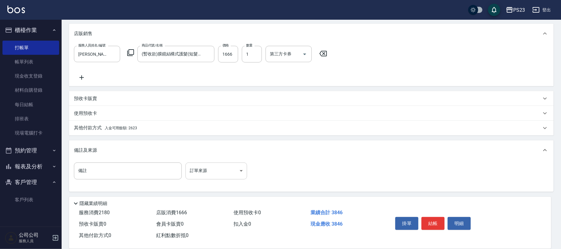
click at [229, 174] on body "PS23 登出 櫃檯作業 打帳單 帳單列表 現金收支登錄 材料自購登錄 每日結帳 排班表 現場電腦打卡 預約管理 預約管理 單日預約紀錄 單週預約紀錄 報表及…" at bounding box center [280, 53] width 561 height 393
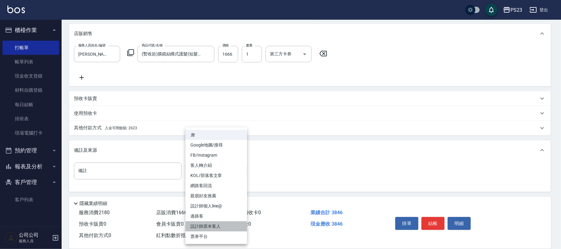
click at [204, 226] on li "設計師原本客人" at bounding box center [216, 226] width 62 height 10
type input "設計師原本客人"
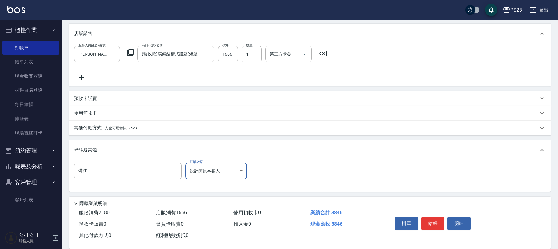
click at [125, 128] on span "入金可用餘額: 2623" at bounding box center [121, 128] width 32 height 4
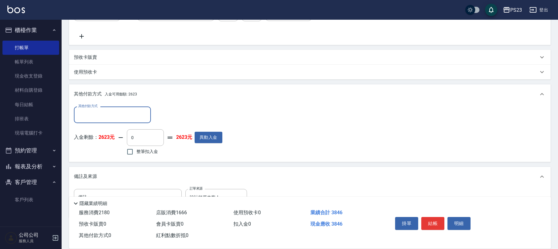
scroll to position [211, 0]
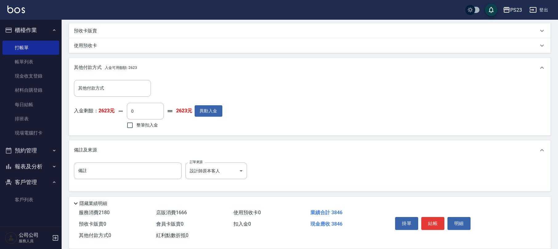
click at [137, 130] on label "整筆扣入金" at bounding box center [140, 125] width 34 height 13
click at [136, 130] on input "整筆扣入金" at bounding box center [129, 125] width 13 height 13
checkbox input "true"
type input "2623"
click at [137, 125] on span "整筆扣入金" at bounding box center [147, 125] width 22 height 6
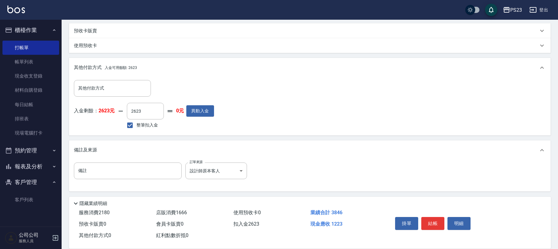
click at [136, 125] on input "整筆扣入金" at bounding box center [129, 125] width 13 height 13
checkbox input "false"
type input "0"
click at [111, 99] on div "其他付款方式 其他付款方式 入金剩餘： 2623元 0 ​ 整筆扣入金 2623元 異動入金" at bounding box center [148, 105] width 148 height 50
click at [111, 93] on input "其他付款方式" at bounding box center [112, 88] width 71 height 11
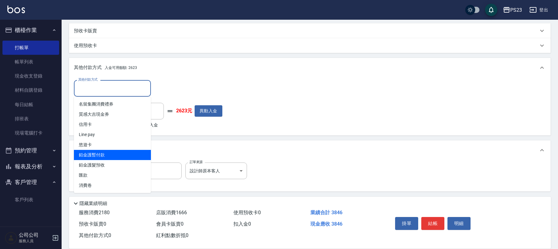
click at [107, 158] on span "鉑金護暫付款" at bounding box center [112, 155] width 77 height 10
type input "鉑金護暫付款"
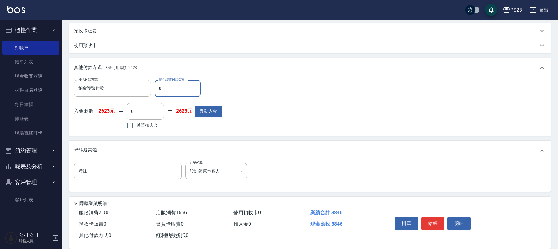
drag, startPoint x: 167, startPoint y: 90, endPoint x: 151, endPoint y: 93, distance: 15.9
click at [151, 92] on div "其他付款方式 鉑金護暫付款 其他付款方式 鉑金護暫付款金額 0 鉑金護暫付款金額" at bounding box center [148, 88] width 148 height 17
type input "1666"
click at [147, 127] on span "整筆扣入金" at bounding box center [147, 125] width 22 height 6
click at [136, 127] on input "整筆扣入金" at bounding box center [129, 125] width 13 height 13
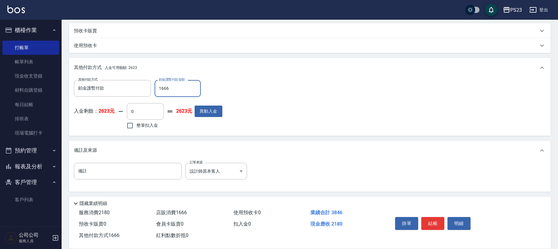
checkbox input "true"
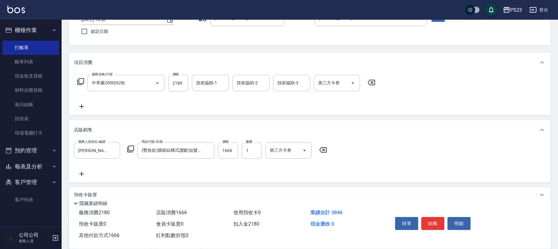
scroll to position [212, 0]
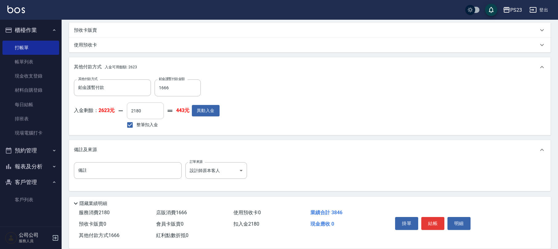
click at [148, 111] on input "2180" at bounding box center [145, 111] width 37 height 17
drag, startPoint x: 144, startPoint y: 112, endPoint x: 96, endPoint y: 112, distance: 47.7
click at [96, 112] on div "入金剩餘： 2623元 2180 ​ 整筆扣入金 443元 異動入金" at bounding box center [147, 117] width 146 height 28
type input "1767"
click at [437, 225] on button "結帳" at bounding box center [432, 223] width 23 height 13
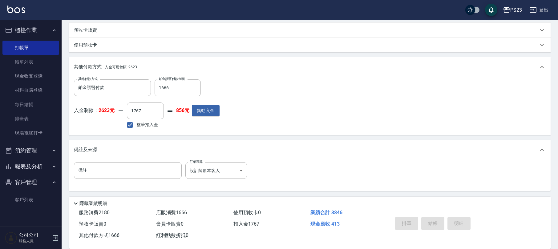
type input "[DATE] 19:46"
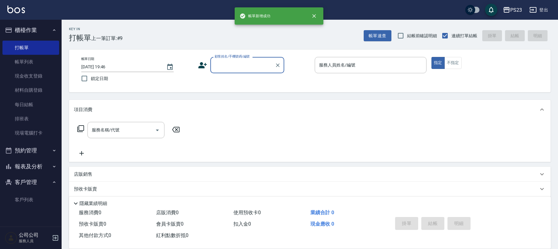
scroll to position [0, 0]
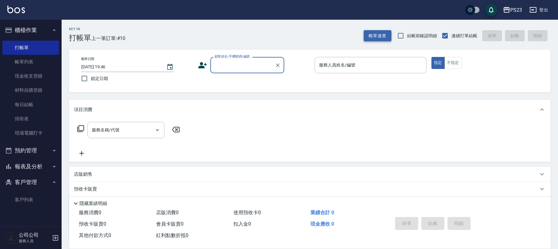
click at [379, 33] on button "帳單速查" at bounding box center [378, 35] width 28 height 11
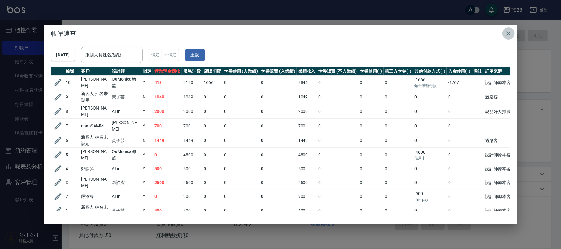
click at [510, 30] on icon "button" at bounding box center [508, 33] width 7 height 7
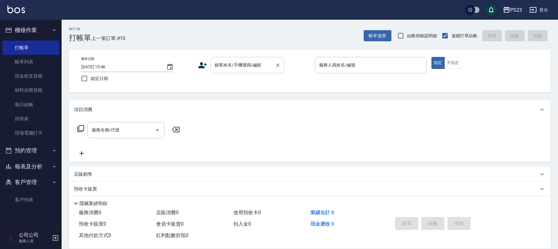
click at [237, 61] on div "顧客姓名/手機號碼/編號 顧客姓名/手機號碼/編號" at bounding box center [247, 65] width 74 height 16
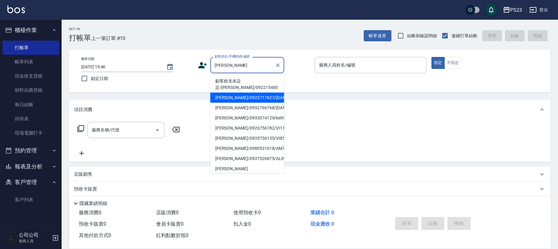
click at [246, 99] on li "[PERSON_NAME]/0922717627/[DATE]" at bounding box center [247, 98] width 74 height 10
type input "[PERSON_NAME]/0922717627/[DATE]"
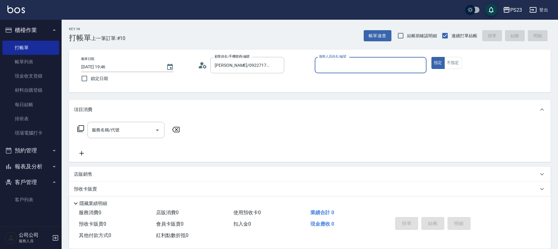
type input "[PERSON_NAME]-0"
drag, startPoint x: 136, startPoint y: 123, endPoint x: 128, endPoint y: 123, distance: 8.1
click at [136, 123] on div "服務名稱/代號" at bounding box center [125, 130] width 77 height 16
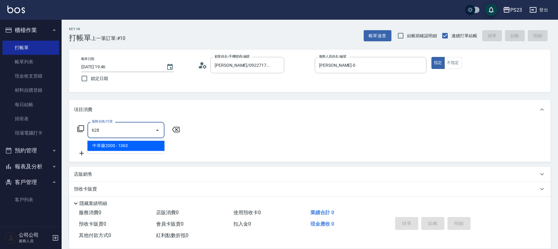
type input "中草藥2000(628)"
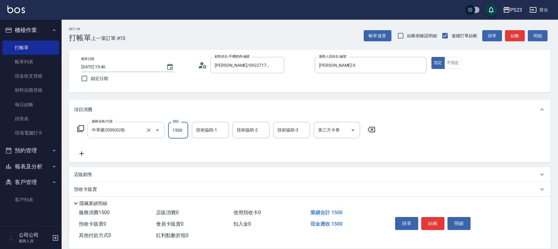
type input "1500"
type input "青惠-26"
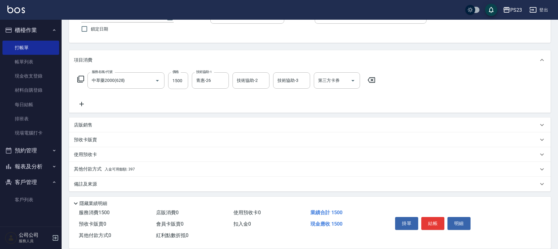
click at [95, 184] on p "備註及來源" at bounding box center [85, 184] width 23 height 6
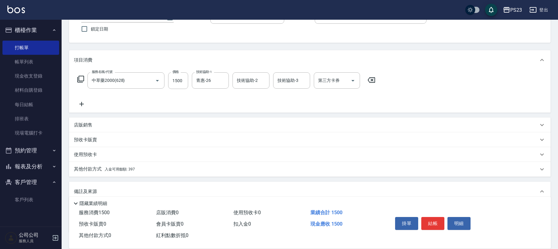
scroll to position [91, 0]
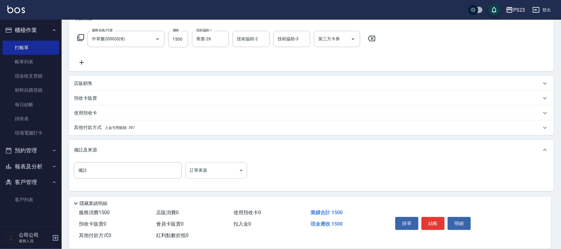
click at [225, 174] on body "PS23 登出 櫃檯作業 打帳單 帳單列表 現金收支登錄 材料自購登錄 每日結帳 排班表 現場電腦打卡 預約管理 預約管理 單日預約紀錄 單週預約紀錄 報表及…" at bounding box center [280, 79] width 561 height 340
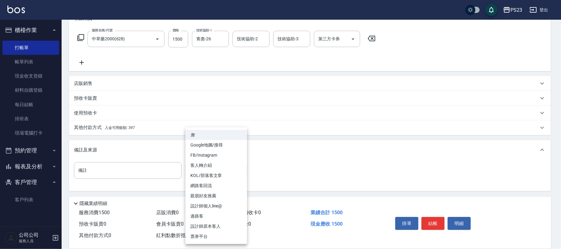
click at [204, 224] on li "設計師原本客人" at bounding box center [216, 226] width 62 height 10
type input "設計師原本客人"
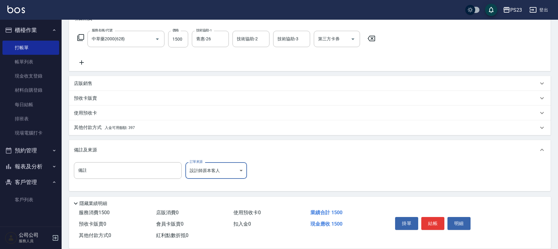
scroll to position [0, 0]
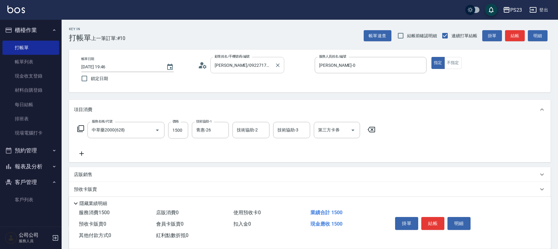
click at [221, 63] on input "[PERSON_NAME]/0922717627/[DATE]" at bounding box center [242, 65] width 59 height 11
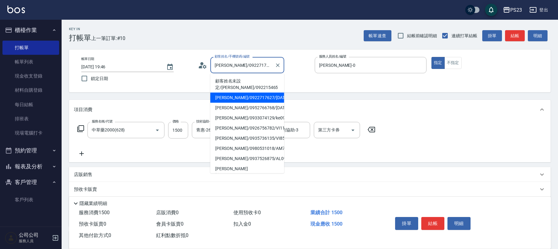
click at [224, 38] on div "Key In 打帳單 上一筆訂單:#10 帳單速查 結帳前確認明細 連續打單結帳 掛單 結帳 明細" at bounding box center [306, 31] width 489 height 22
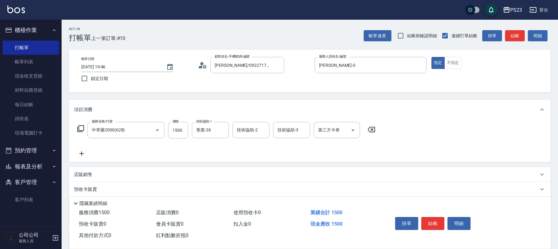
click at [208, 65] on div "顧客姓名/手機號碼/編號 [PERSON_NAME]/0922717627/[DATE] 顧客姓名/手機號碼/編號" at bounding box center [254, 65] width 112 height 16
click at [217, 63] on input "[PERSON_NAME]/0922717627/[DATE]" at bounding box center [242, 65] width 59 height 11
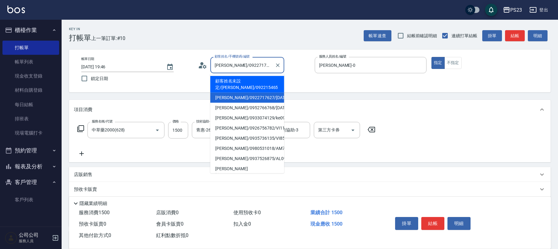
click at [244, 83] on li "顧客姓名未設定/[PERSON_NAME]/092215465" at bounding box center [247, 84] width 74 height 17
type input "顧客姓名未設定/[PERSON_NAME]/092215465"
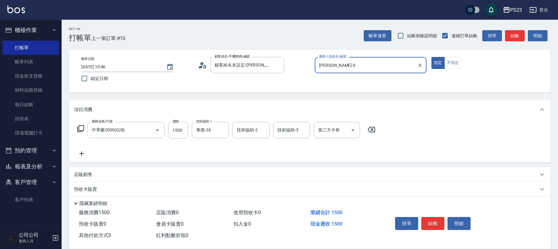
click at [199, 66] on icon at bounding box center [202, 65] width 9 height 9
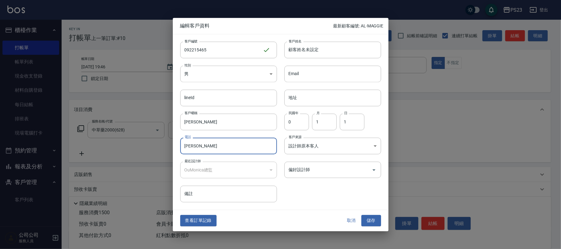
drag, startPoint x: 214, startPoint y: 143, endPoint x: 153, endPoint y: 139, distance: 61.4
click at [153, 139] on div "編輯客戶資料 最新顧客編號: AL-MAGGIE 客戶編號 092215465 ​ 客戶編號 客戶姓名 顧客姓名未設定 客戶姓名 性別 男 [DEMOGRAP…" at bounding box center [280, 124] width 561 height 249
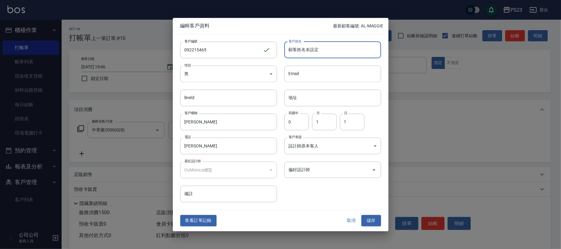
drag, startPoint x: 331, startPoint y: 52, endPoint x: 126, endPoint y: 52, distance: 204.7
click at [126, 52] on div "編輯客戶資料 最新顧客編號: AL-MAGGIE 客戶編號 092215465 ​ 客戶編號 客戶姓名 顧客姓名未設定 客戶姓名 性別 男 [DEMOGRAP…" at bounding box center [280, 124] width 561 height 249
paste input "[PERSON_NAME]"
type input "[PERSON_NAME]"
click at [369, 216] on button "儲存" at bounding box center [371, 220] width 20 height 11
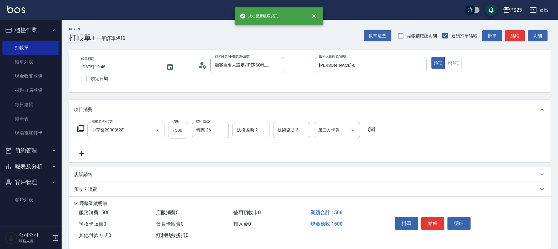
scroll to position [82, 0]
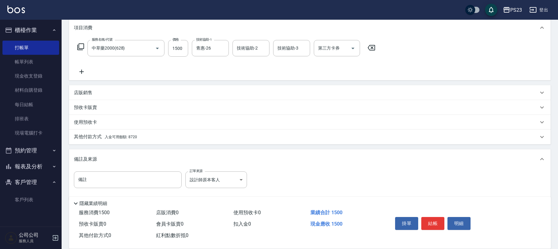
click at [127, 137] on span "入金可用餘額: 8720" at bounding box center [121, 137] width 32 height 4
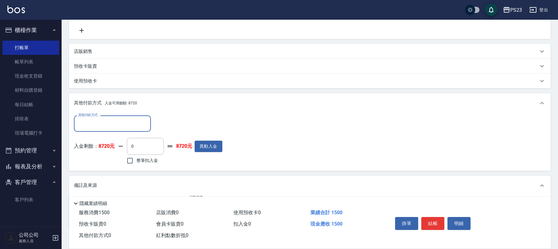
scroll to position [158, 0]
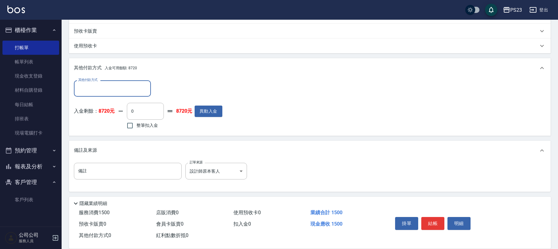
click at [152, 124] on span "整筆扣入金" at bounding box center [147, 125] width 22 height 6
click at [136, 124] on input "整筆扣入金" at bounding box center [129, 125] width 13 height 13
checkbox input "true"
type input "1500"
click at [435, 224] on button "結帳" at bounding box center [432, 223] width 23 height 13
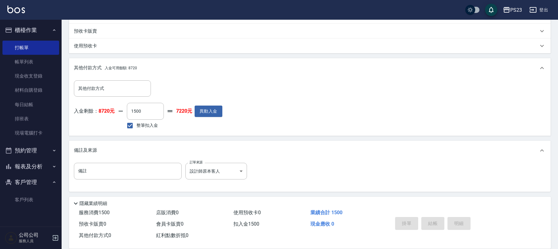
type input "[DATE] 20:00"
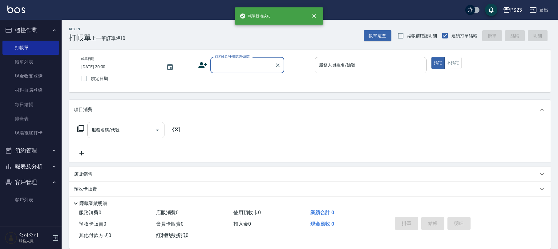
scroll to position [0, 0]
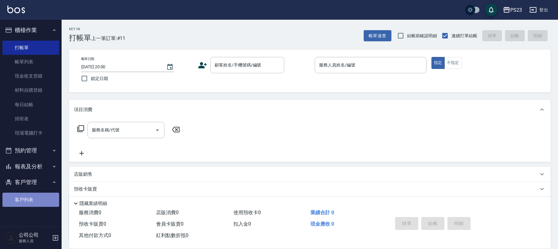
click at [27, 204] on link "客戶列表" at bounding box center [30, 200] width 57 height 14
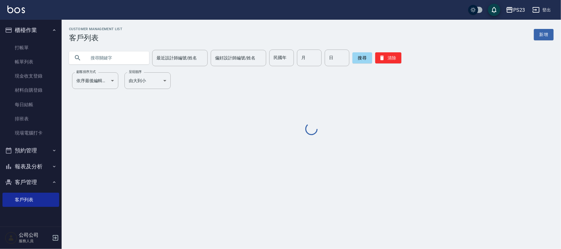
click at [98, 57] on input "text" at bounding box center [115, 58] width 58 height 17
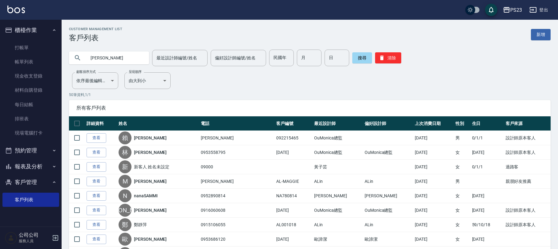
type input "[PERSON_NAME]"
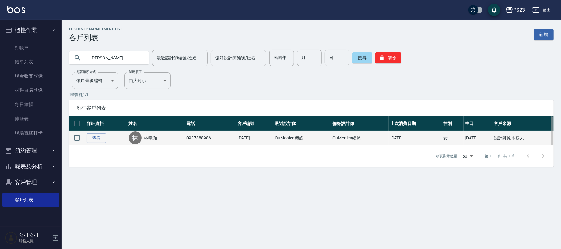
click at [151, 139] on link "林幸洳" at bounding box center [150, 138] width 13 height 6
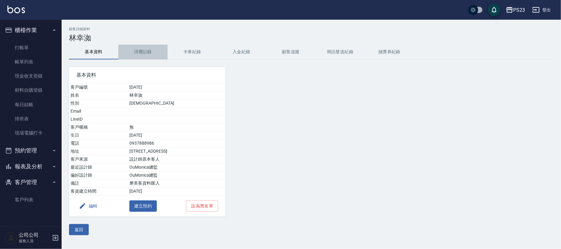
click at [138, 53] on button "消費記錄" at bounding box center [142, 52] width 49 height 15
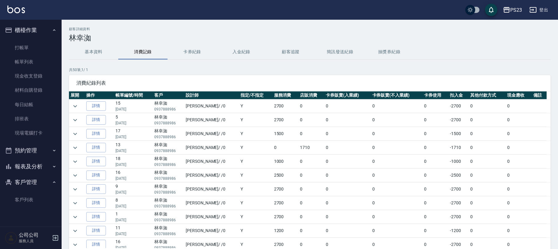
click at [252, 53] on button "入金紀錄" at bounding box center [241, 52] width 49 height 15
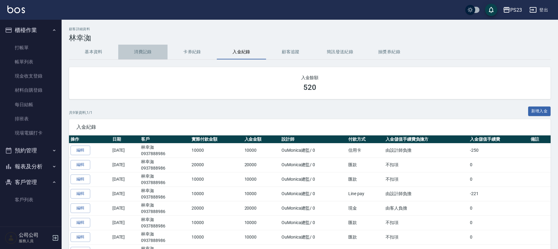
click at [149, 49] on button "消費記錄" at bounding box center [142, 52] width 49 height 15
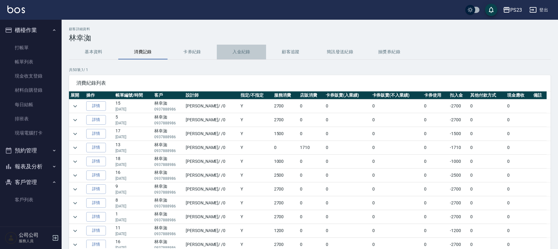
click at [257, 50] on button "入金紀錄" at bounding box center [241, 52] width 49 height 15
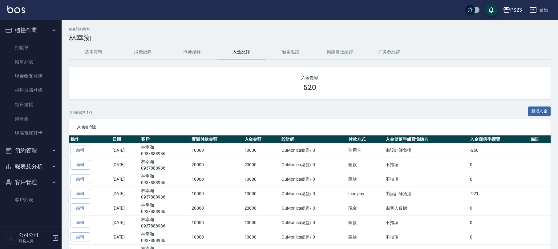
click at [101, 57] on button "基本資料" at bounding box center [93, 52] width 49 height 15
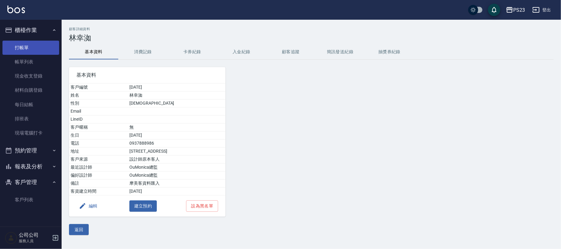
click at [28, 47] on link "打帳單" at bounding box center [30, 48] width 57 height 14
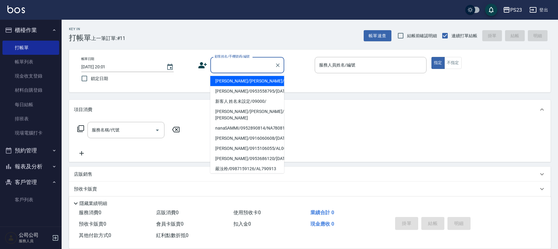
click at [249, 70] on input "顧客姓名/手機號碼/編號" at bounding box center [242, 65] width 59 height 11
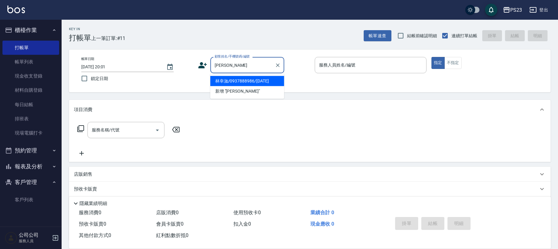
click at [232, 81] on li "林幸洳/0937888986/[DATE]" at bounding box center [247, 81] width 74 height 10
type input "林幸洳/0937888986/[DATE]"
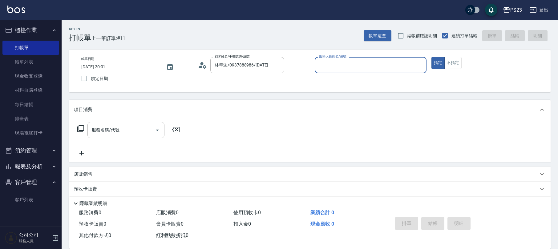
type input "[PERSON_NAME]-0"
click at [113, 132] on div "服務名稱/代號 服務名稱/代號" at bounding box center [125, 130] width 77 height 16
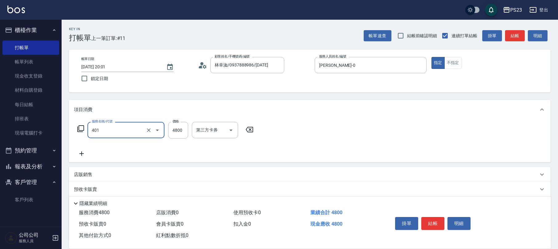
type input "染(401)"
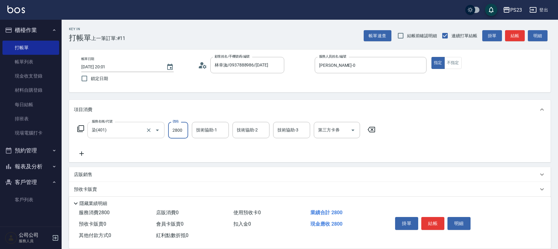
type input "2800"
type input "[PERSON_NAME]-0"
type input "ROLI-31"
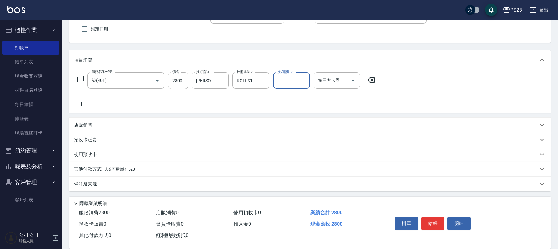
click at [100, 173] on div "其他付款方式 入金可用餘額: 520" at bounding box center [310, 169] width 482 height 15
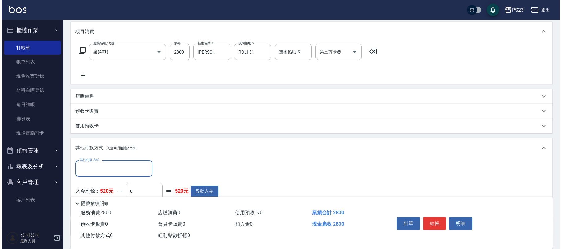
scroll to position [0, 0]
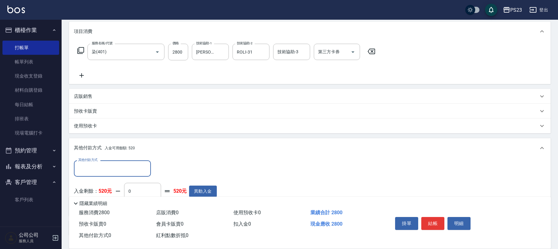
click at [194, 201] on div "隱藏業績明細" at bounding box center [311, 203] width 479 height 7
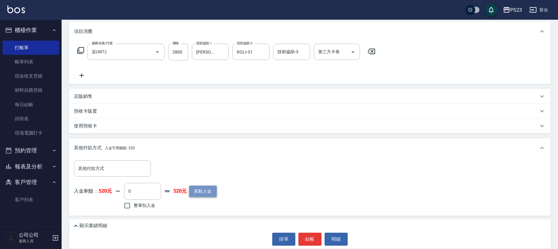
click at [198, 192] on button "異動入金" at bounding box center [203, 191] width 28 height 11
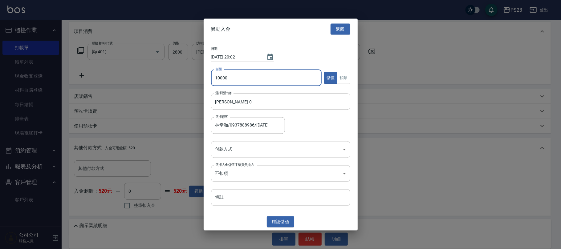
type input "10000"
click at [261, 141] on body "PS23 登出 櫃檯作業 打帳單 帳單列表 現金收支登錄 材料自購登錄 每日結帳 排班表 現場電腦打卡 預約管理 預約管理 單日預約紀錄 單週預約紀錄 報表及…" at bounding box center [280, 96] width 561 height 348
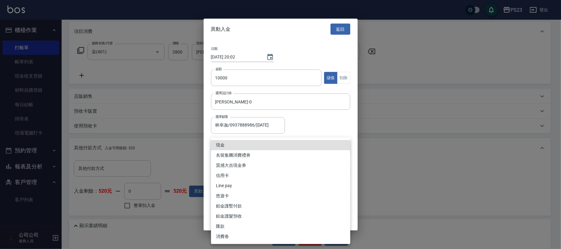
click at [231, 174] on li "信用卡" at bounding box center [280, 176] width 139 height 10
type input "信用卡"
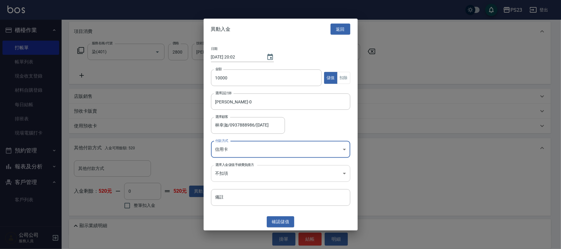
click at [245, 172] on body "PS23 登出 櫃檯作業 打帳單 帳單列表 現金收支登錄 材料自購登錄 每日結帳 排班表 現場電腦打卡 預約管理 預約管理 單日預約紀錄 單週預約紀錄 報表及…" at bounding box center [280, 96] width 561 height 348
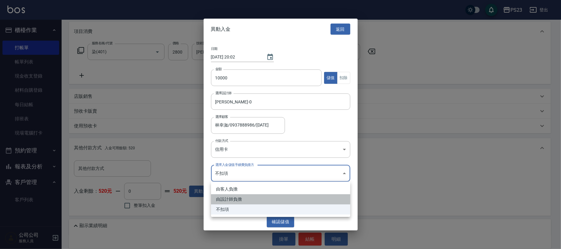
click at [246, 200] on li "由設計師負擔" at bounding box center [280, 199] width 139 height 10
type input "BYDESIGNER"
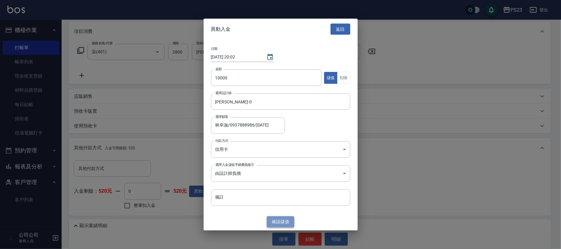
click at [284, 220] on button "確認 儲值" at bounding box center [281, 221] width 28 height 11
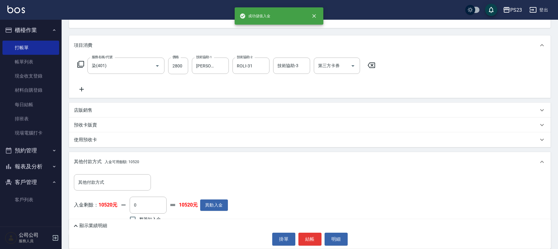
scroll to position [78, 0]
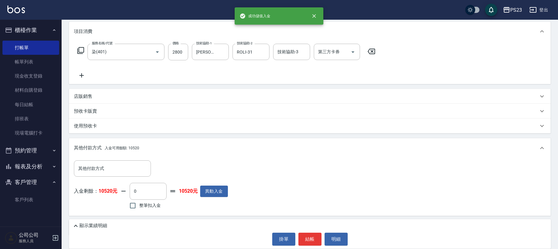
drag, startPoint x: 150, startPoint y: 207, endPoint x: 157, endPoint y: 207, distance: 6.5
click at [151, 207] on span "整筆扣入金" at bounding box center [150, 205] width 22 height 6
click at [139, 207] on input "整筆扣入金" at bounding box center [132, 205] width 13 height 13
checkbox input "true"
type input "2800"
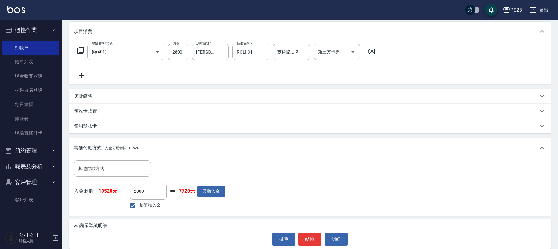
scroll to position [98, 0]
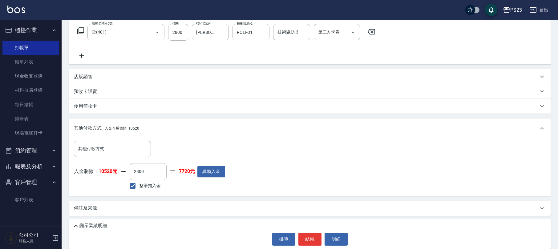
click at [133, 206] on div "備註及來源" at bounding box center [306, 208] width 464 height 6
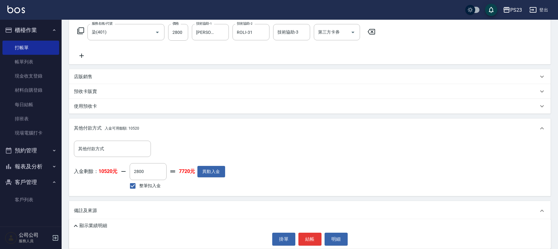
scroll to position [134, 0]
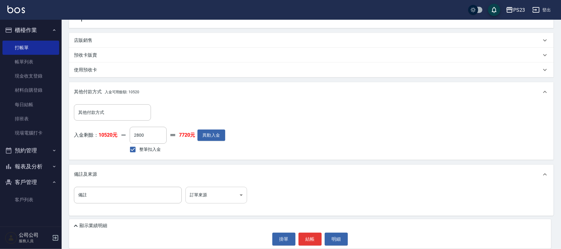
click at [212, 197] on body "PS23 登出 櫃檯作業 打帳單 帳單列表 現金收支登錄 材料自購登錄 每日結帳 排班表 現場電腦打卡 預約管理 預約管理 單日預約紀錄 單週預約紀錄 報表及…" at bounding box center [280, 58] width 561 height 384
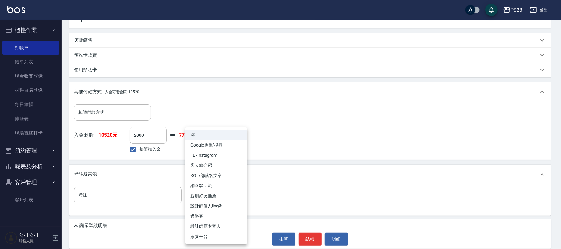
click at [219, 225] on li "設計師原本客人" at bounding box center [216, 226] width 62 height 10
type input "設計師原本客人"
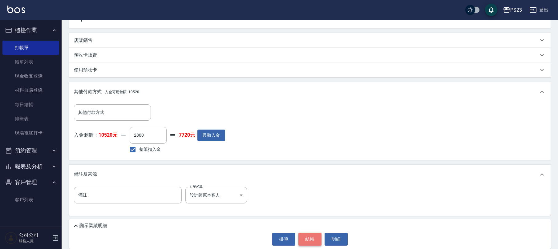
click at [312, 235] on button "結帳" at bounding box center [309, 239] width 23 height 13
type input "[DATE] 20:02"
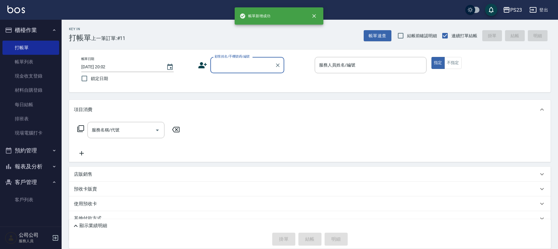
scroll to position [0, 0]
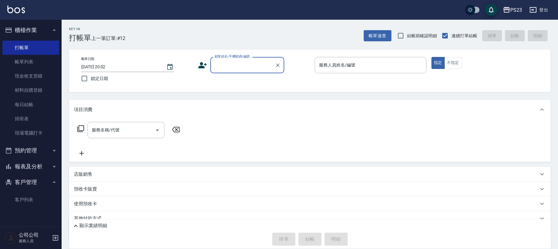
click at [41, 64] on link "帳單列表" at bounding box center [30, 62] width 57 height 14
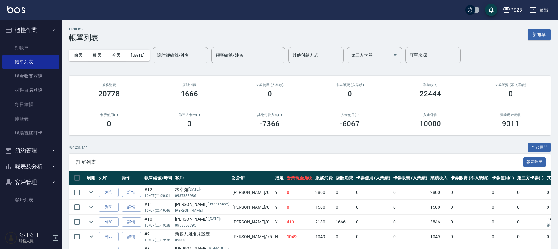
click at [131, 192] on link "詳情" at bounding box center [132, 193] width 20 height 10
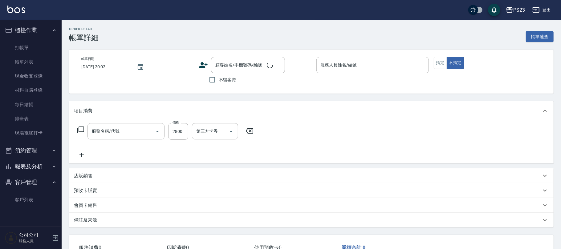
type input "染(401)"
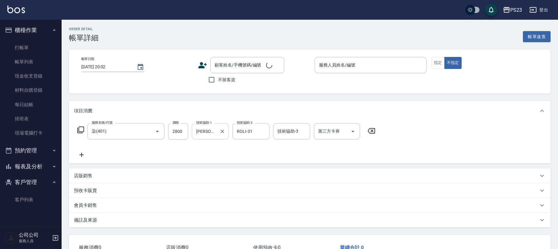
type input "[DATE] 20:01"
type input "[PERSON_NAME]-0"
type input "設計師原本客人"
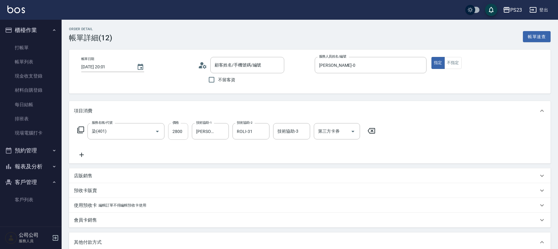
type input "林幸洳/0937888986/[DATE]"
drag, startPoint x: 179, startPoint y: 130, endPoint x: 173, endPoint y: 127, distance: 6.2
click at [178, 129] on input "2800" at bounding box center [178, 131] width 20 height 17
type input "2"
type input "0"
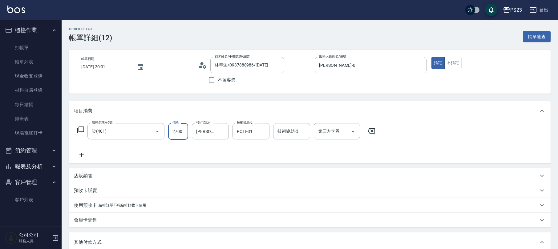
scroll to position [172, 0]
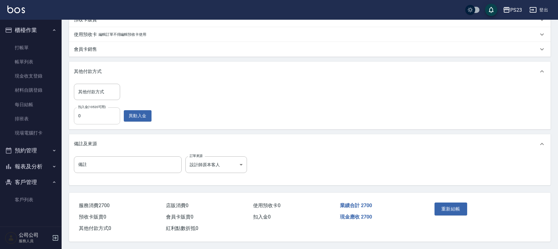
type input "2700"
click at [453, 206] on button "重新結帳" at bounding box center [450, 209] width 33 height 13
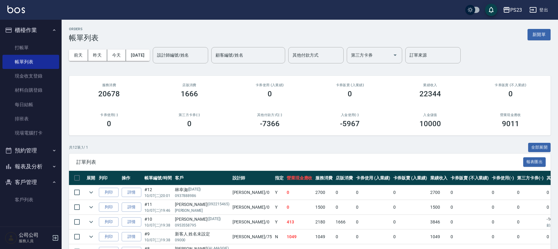
click at [35, 158] on button "預約管理" at bounding box center [30, 151] width 57 height 16
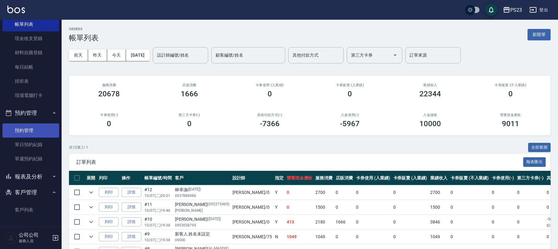
scroll to position [41, 0]
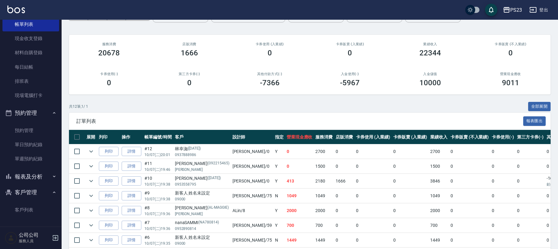
click at [37, 178] on button "報表及分析" at bounding box center [30, 177] width 57 height 16
click at [30, 209] on link "店家日報表" at bounding box center [30, 208] width 57 height 14
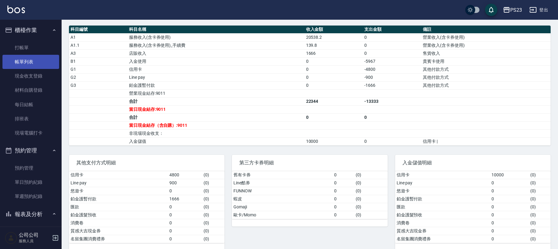
click at [25, 64] on link "帳單列表" at bounding box center [30, 62] width 57 height 14
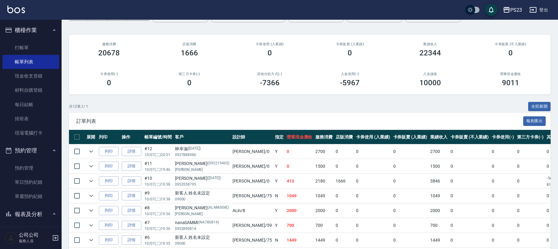
scroll to position [123, 0]
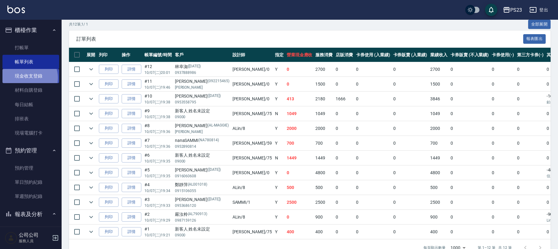
click at [25, 78] on link "現金收支登錄" at bounding box center [30, 76] width 57 height 14
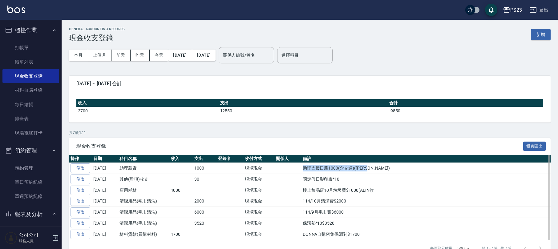
drag, startPoint x: 302, startPoint y: 167, endPoint x: 461, endPoint y: 167, distance: 158.9
click at [461, 167] on td "助理支援日薪1000(含交通)([PERSON_NAME])" at bounding box center [425, 168] width 249 height 11
copy td "助理支援日薪1000(含交通)([PERSON_NAME])"
click at [546, 36] on button "新增" at bounding box center [541, 34] width 20 height 11
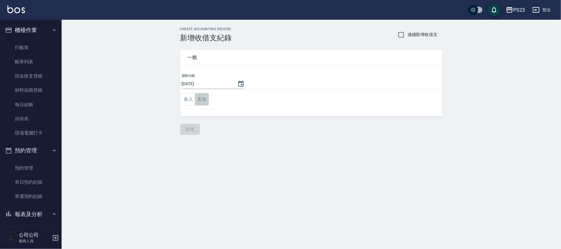
click at [201, 95] on button "支出" at bounding box center [202, 99] width 14 height 13
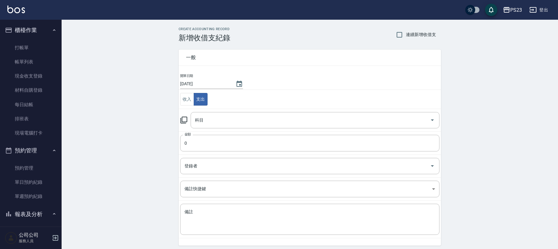
click at [179, 119] on td "科目 科目" at bounding box center [310, 120] width 262 height 23
click at [183, 121] on icon at bounding box center [183, 119] width 7 height 7
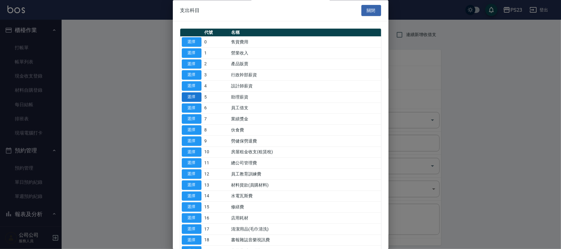
click at [195, 100] on button "選擇" at bounding box center [192, 97] width 20 height 10
type input "5 助理薪資"
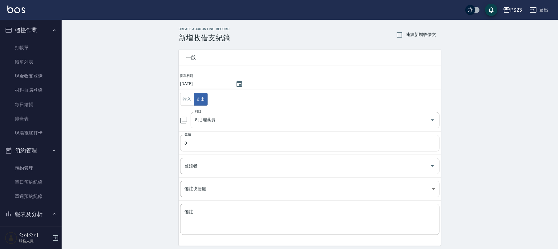
click at [215, 147] on input "0" at bounding box center [309, 143] width 259 height 17
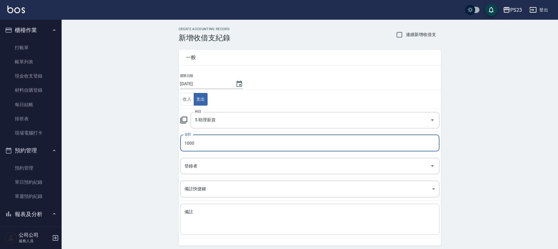
type input "1000"
click at [196, 220] on textarea "備註" at bounding box center [309, 219] width 251 height 21
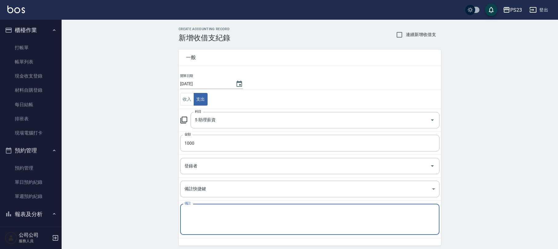
paste textarea "助理支援日薪1000(含交通)([PERSON_NAME])"
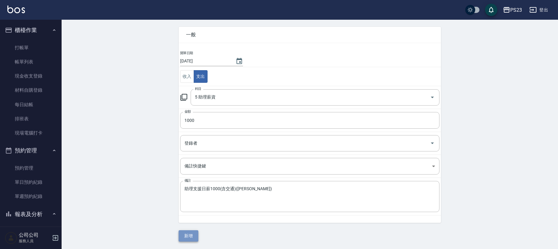
click at [186, 236] on button "新增" at bounding box center [189, 235] width 20 height 11
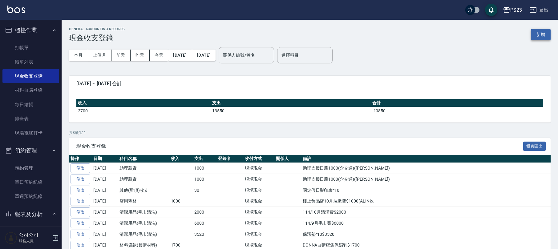
click at [538, 33] on button "新增" at bounding box center [541, 34] width 20 height 11
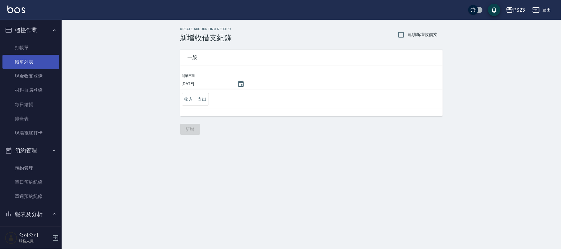
click at [33, 63] on link "帳單列表" at bounding box center [30, 62] width 57 height 14
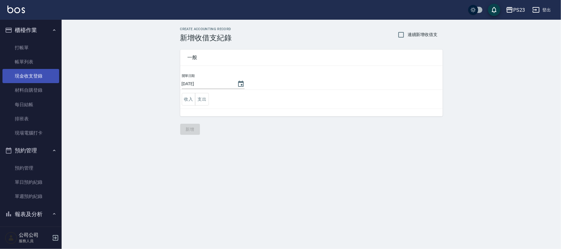
click at [38, 77] on link "現金收支登錄" at bounding box center [30, 76] width 57 height 14
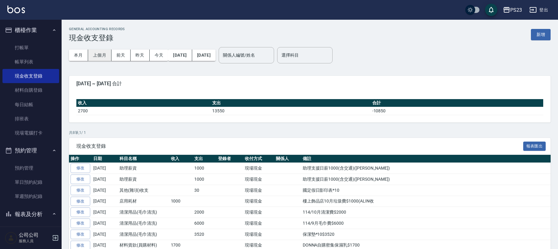
click at [100, 58] on button "上個月" at bounding box center [99, 55] width 23 height 11
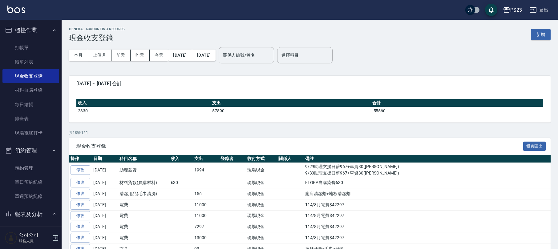
scroll to position [145, 0]
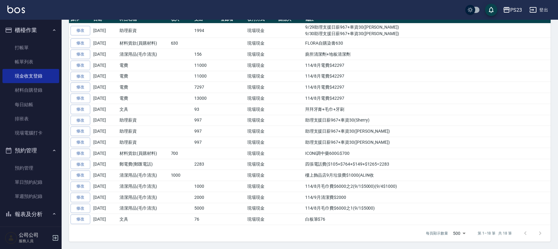
drag, startPoint x: 332, startPoint y: 152, endPoint x: 371, endPoint y: 156, distance: 39.3
click at [371, 156] on td "ICONI調中藥600G$700" at bounding box center [427, 153] width 247 height 11
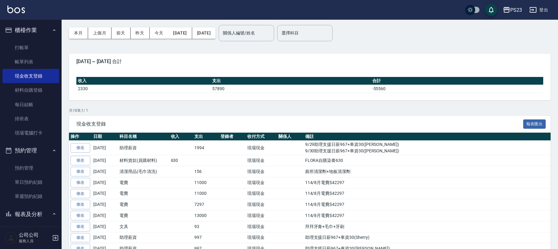
scroll to position [0, 0]
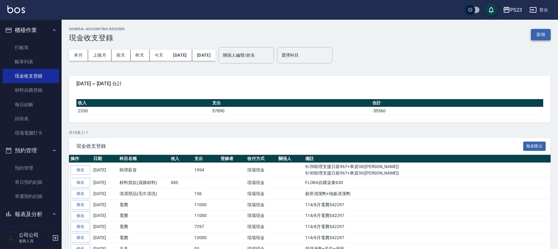
click at [534, 34] on button "新增" at bounding box center [541, 34] width 20 height 11
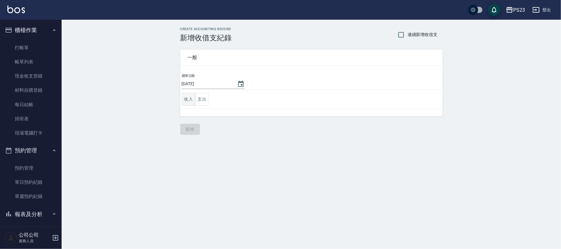
click at [187, 99] on button "收入" at bounding box center [189, 99] width 14 height 13
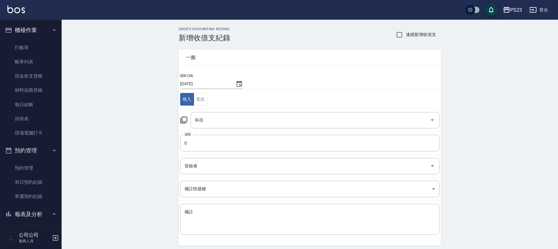
click at [184, 123] on icon at bounding box center [183, 120] width 7 height 7
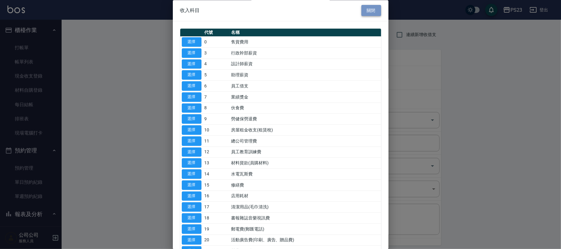
click at [366, 10] on button "關閉" at bounding box center [371, 10] width 20 height 11
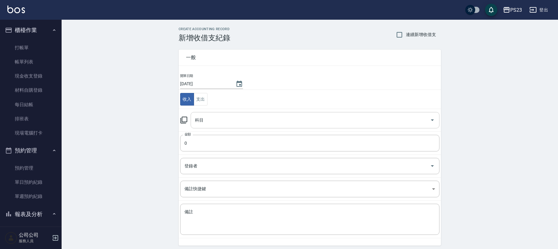
drag, startPoint x: 258, startPoint y: 124, endPoint x: 257, endPoint y: 115, distance: 9.9
click at [259, 123] on input "科目" at bounding box center [310, 120] width 234 height 11
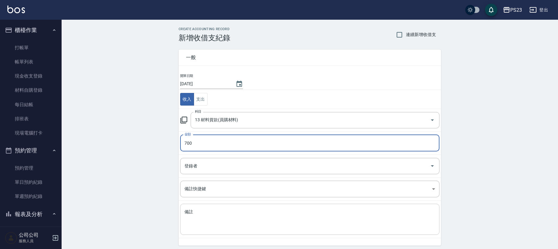
click at [235, 231] on div "x 備註" at bounding box center [309, 219] width 259 height 31
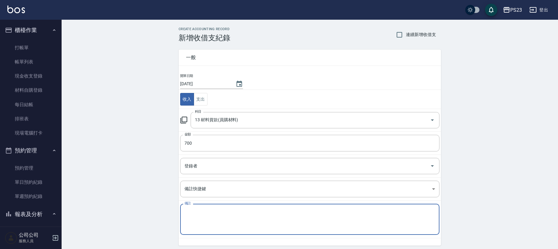
paste textarea "ICONI調中藥600G$700"
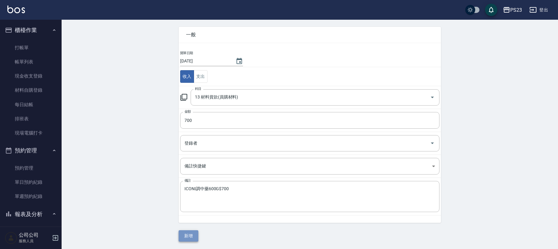
click at [196, 237] on button "新增" at bounding box center [189, 235] width 20 height 11
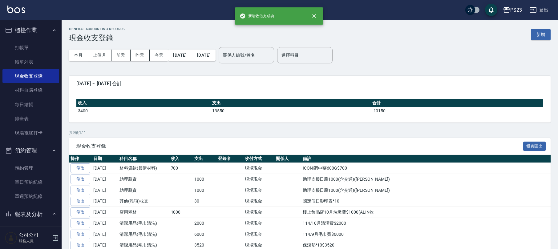
scroll to position [123, 0]
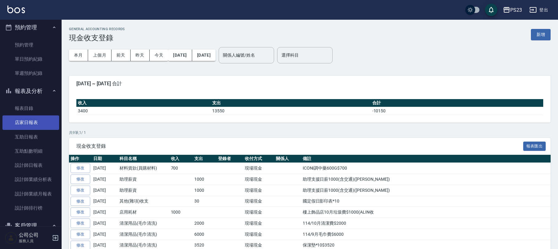
click at [38, 123] on link "店家日報表" at bounding box center [30, 122] width 57 height 14
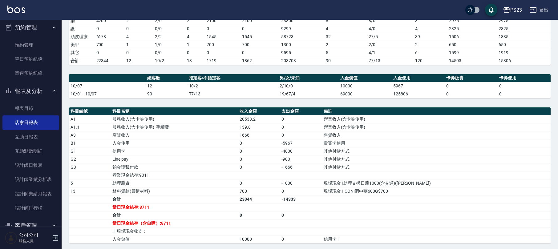
scroll to position [205, 0]
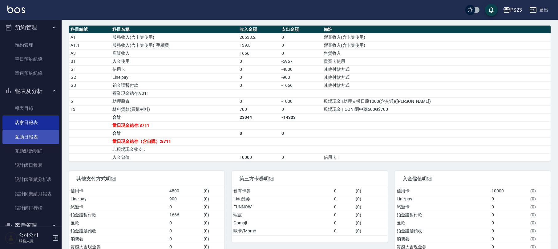
click at [40, 140] on link "互助日報表" at bounding box center [30, 137] width 57 height 14
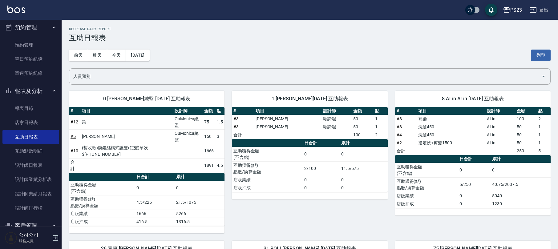
scroll to position [118, 0]
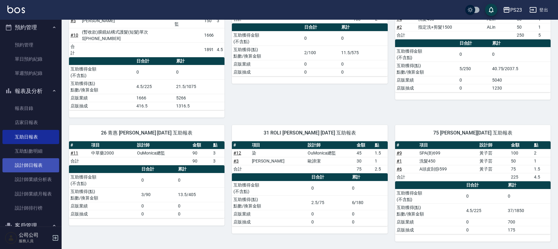
click at [14, 162] on link "設計師日報表" at bounding box center [30, 165] width 57 height 14
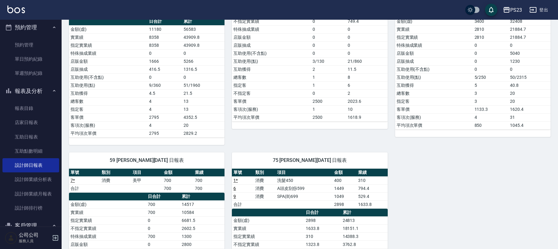
scroll to position [164, 0]
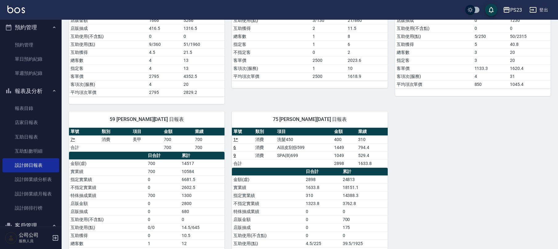
click at [27, 22] on button "預約管理" at bounding box center [30, 27] width 57 height 16
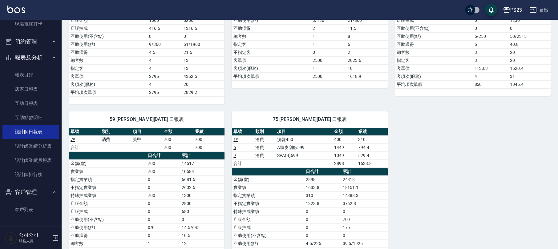
scroll to position [109, 0]
click at [40, 22] on link "現場電腦打卡" at bounding box center [30, 24] width 57 height 14
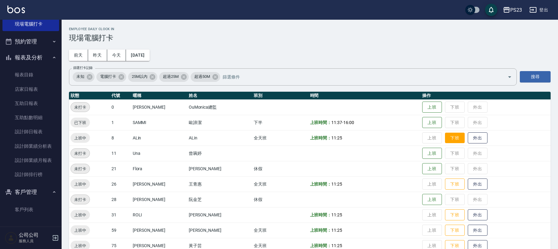
click at [445, 139] on button "下班" at bounding box center [455, 138] width 20 height 11
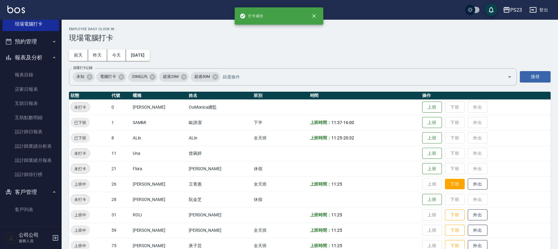
click at [445, 184] on button "下班" at bounding box center [455, 184] width 20 height 11
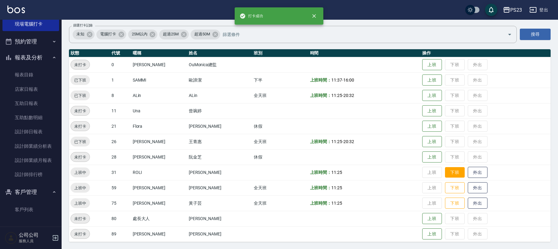
click at [445, 173] on button "下班" at bounding box center [455, 172] width 20 height 11
click at [445, 185] on button "下班" at bounding box center [455, 188] width 20 height 11
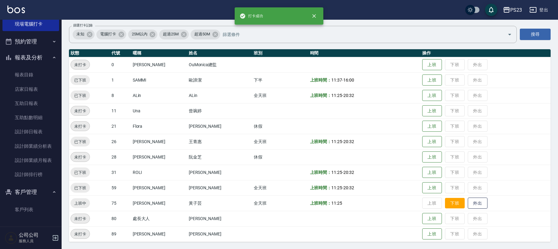
click at [445, 201] on button "下班" at bounding box center [455, 203] width 20 height 11
